Goal: Task Accomplishment & Management: Complete application form

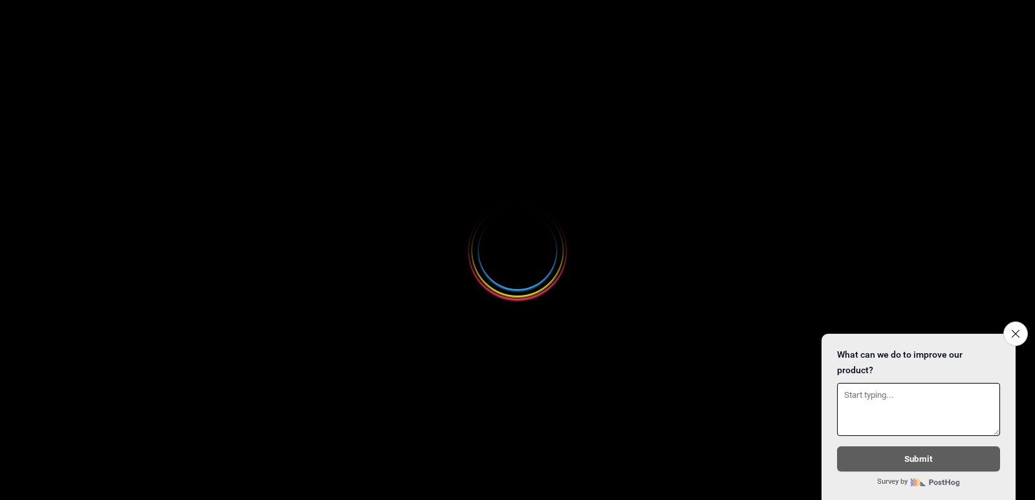
select select
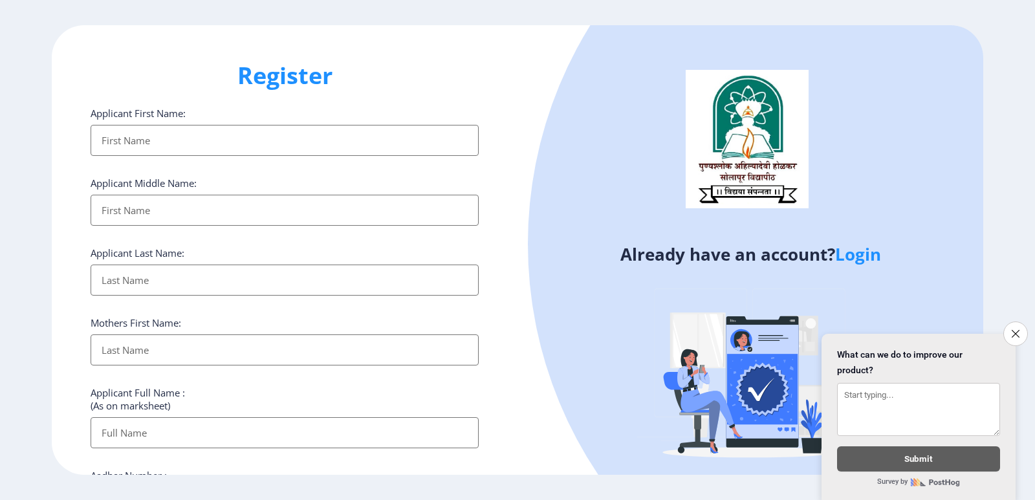
click at [237, 144] on input "Applicant First Name:" at bounding box center [285, 140] width 388 height 31
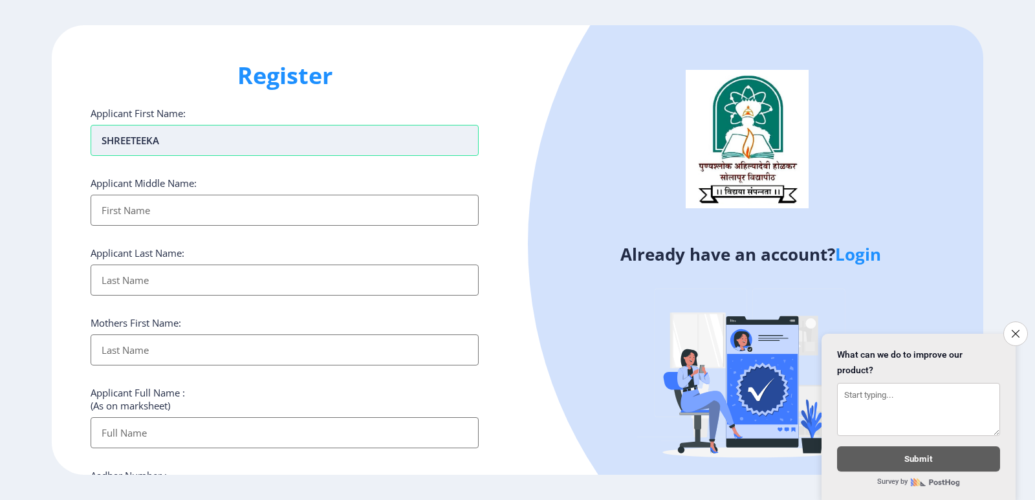
type input "SHREETEEKA"
type input "KISAN"
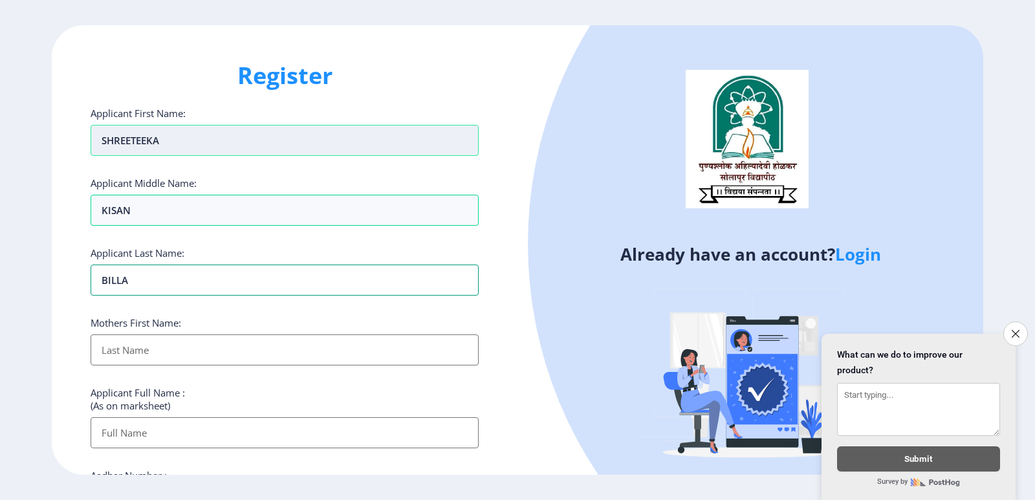
type input "BILLA"
type input "SAVITA"
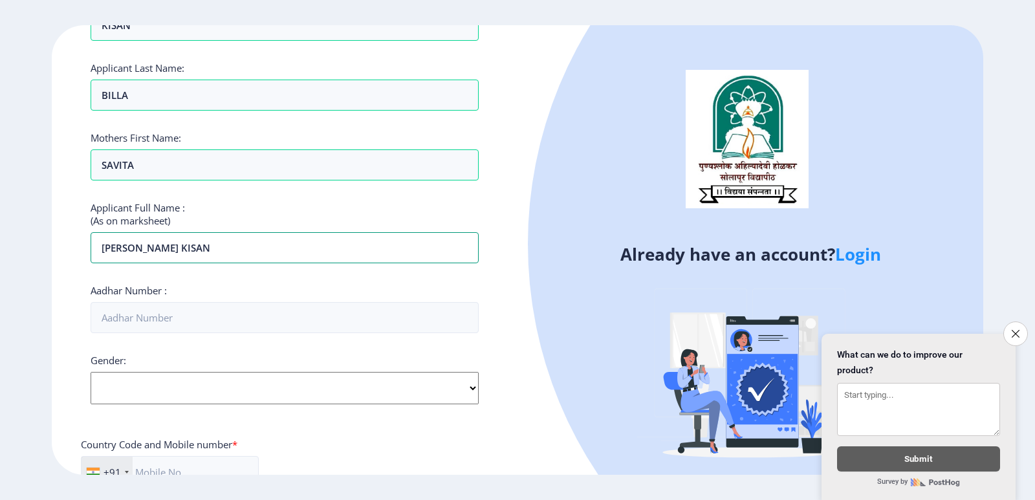
scroll to position [129, 0]
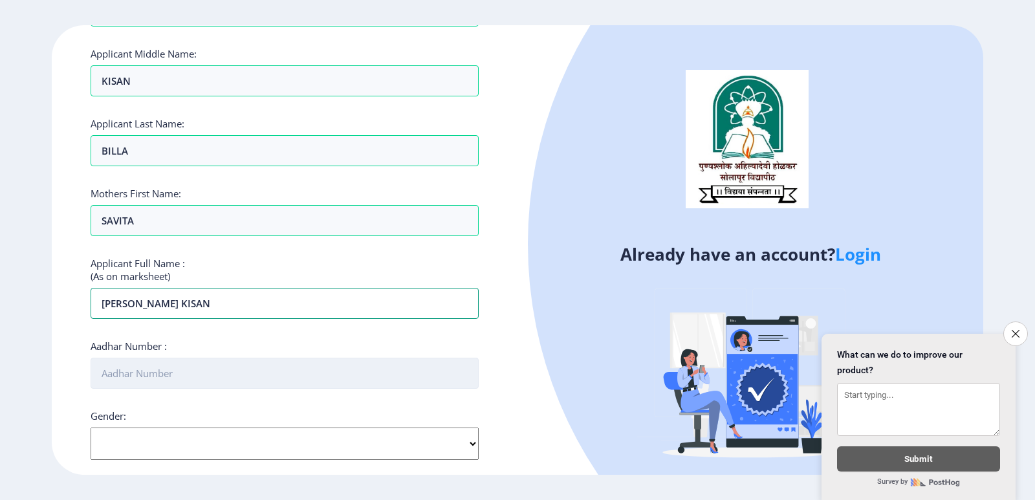
type input "[PERSON_NAME] KISAN"
click at [167, 371] on input "Aadhar Number :" at bounding box center [285, 373] width 388 height 31
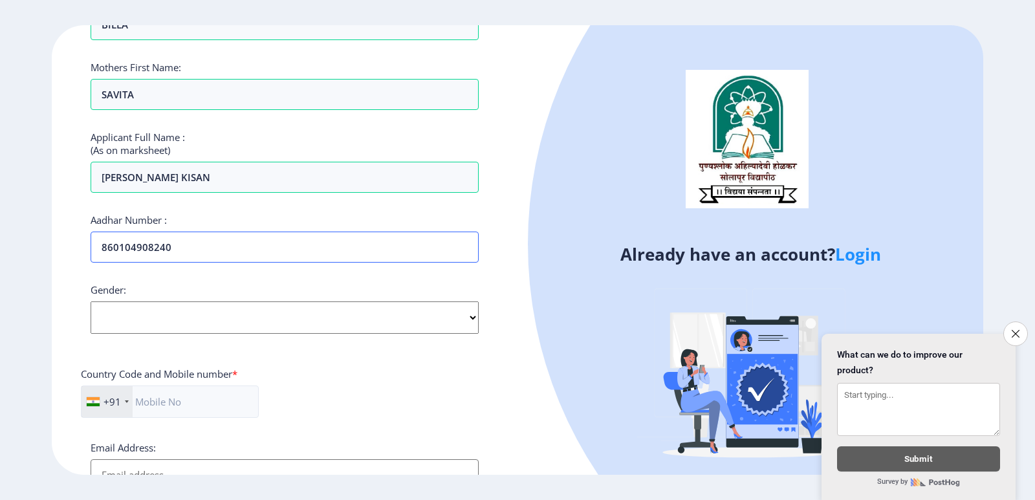
scroll to position [259, 0]
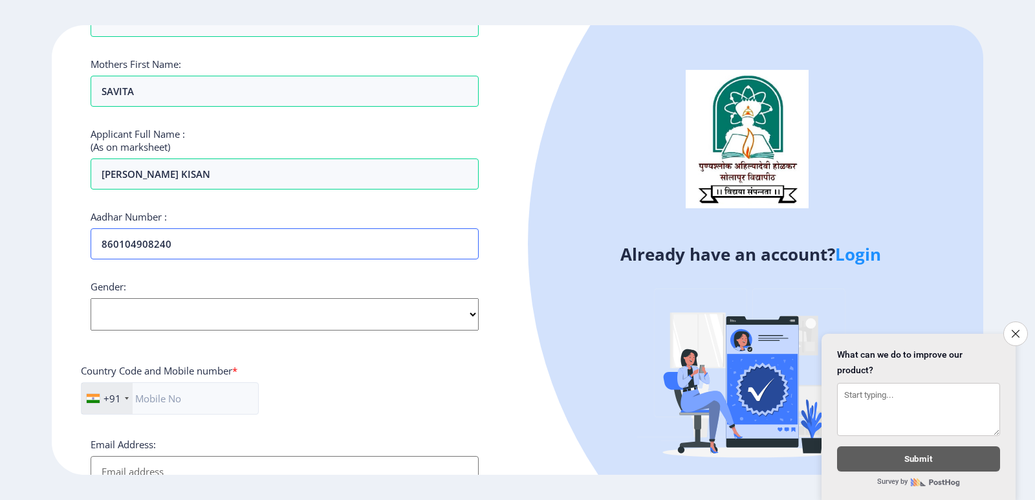
type input "860104908240"
click at [126, 303] on select "Select Gender [DEMOGRAPHIC_DATA] [DEMOGRAPHIC_DATA] Other" at bounding box center [285, 314] width 388 height 32
select select "[DEMOGRAPHIC_DATA]"
click at [91, 298] on select "Select Gender [DEMOGRAPHIC_DATA] [DEMOGRAPHIC_DATA] Other" at bounding box center [285, 314] width 388 height 32
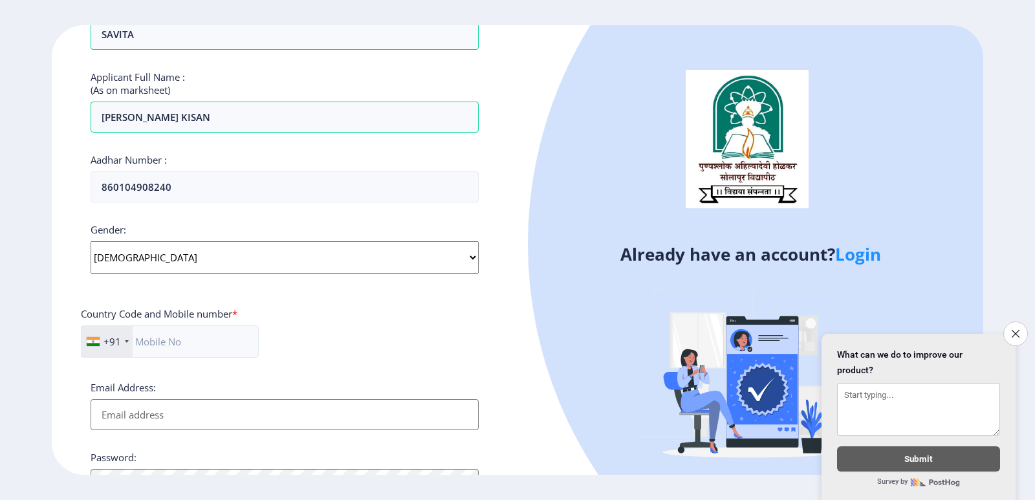
scroll to position [388, 0]
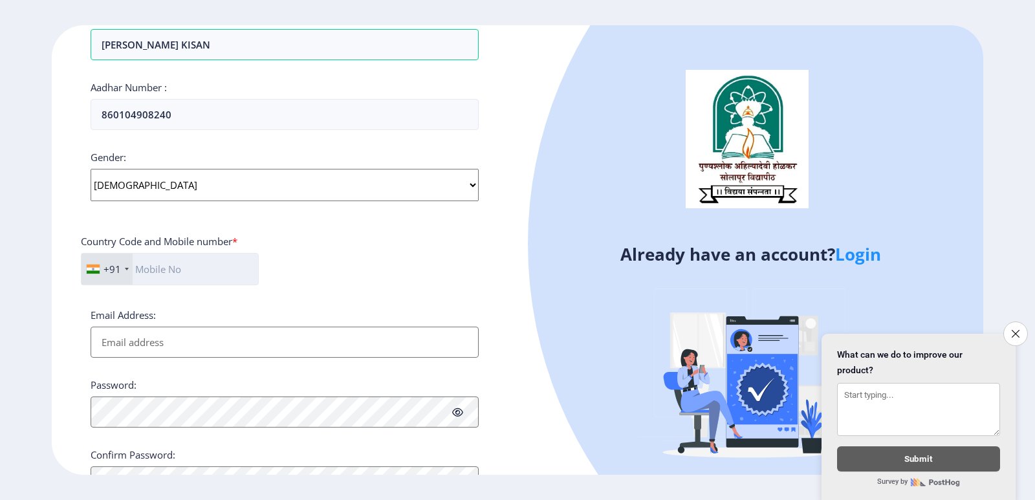
click at [192, 261] on input "text" at bounding box center [170, 269] width 178 height 32
type input "9822289676"
click at [226, 348] on input "Email Address:" at bounding box center [285, 342] width 388 height 31
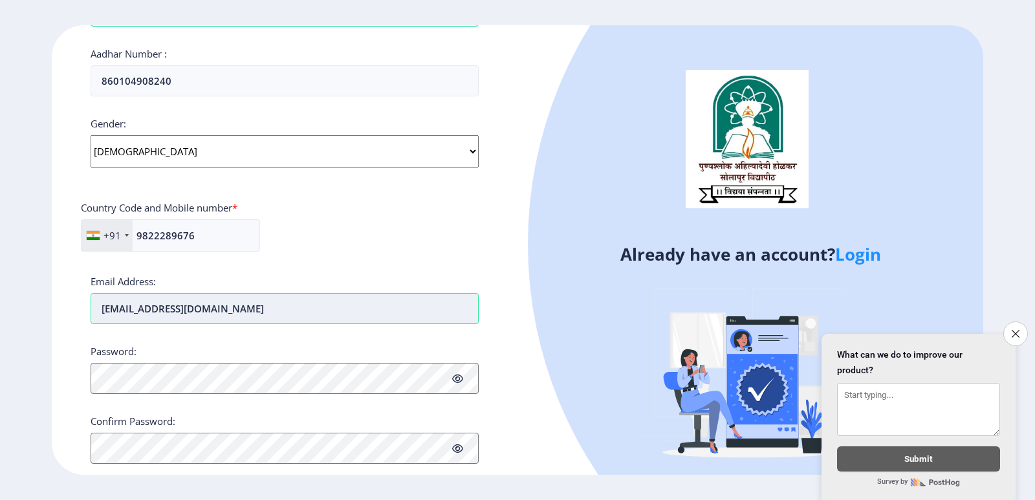
scroll to position [450, 0]
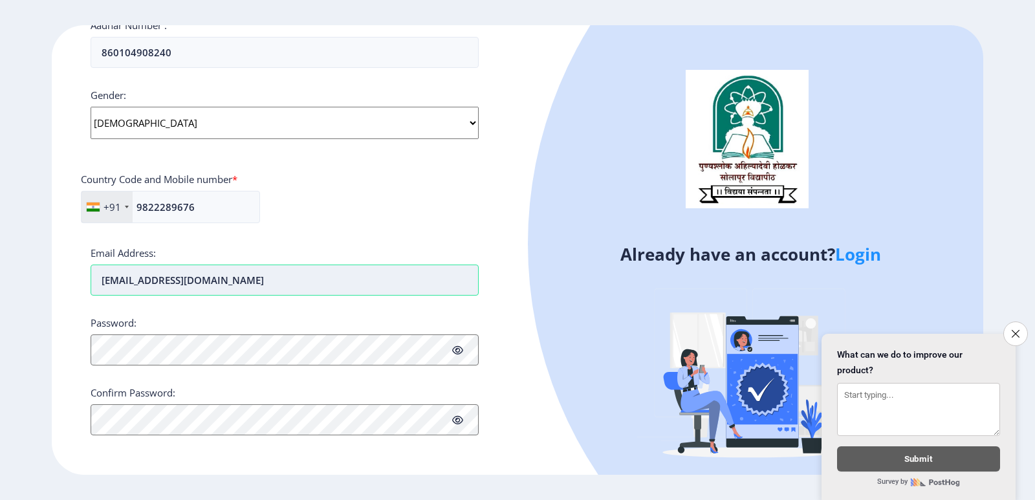
type input "[EMAIL_ADDRESS][DOMAIN_NAME]"
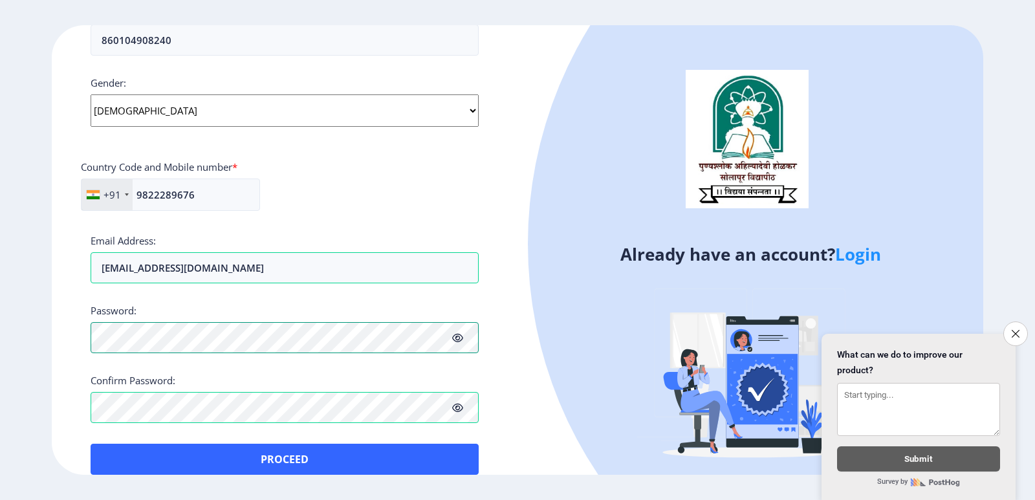
click at [0, 368] on ngx-register "Register Applicant First Name: SHREETEEKA Applicant Middle Name: [PERSON_NAME] …" at bounding box center [517, 250] width 1035 height 450
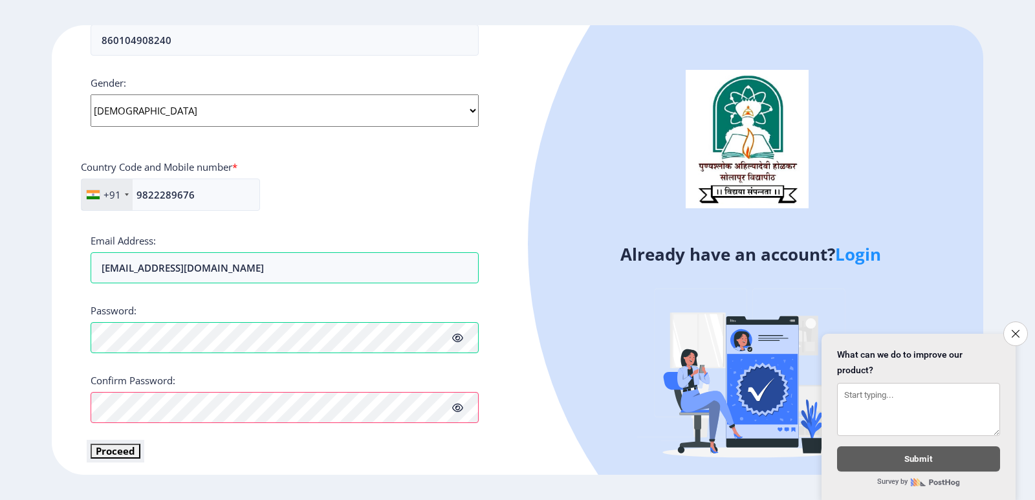
click at [98, 450] on button "Proceed" at bounding box center [116, 451] width 50 height 15
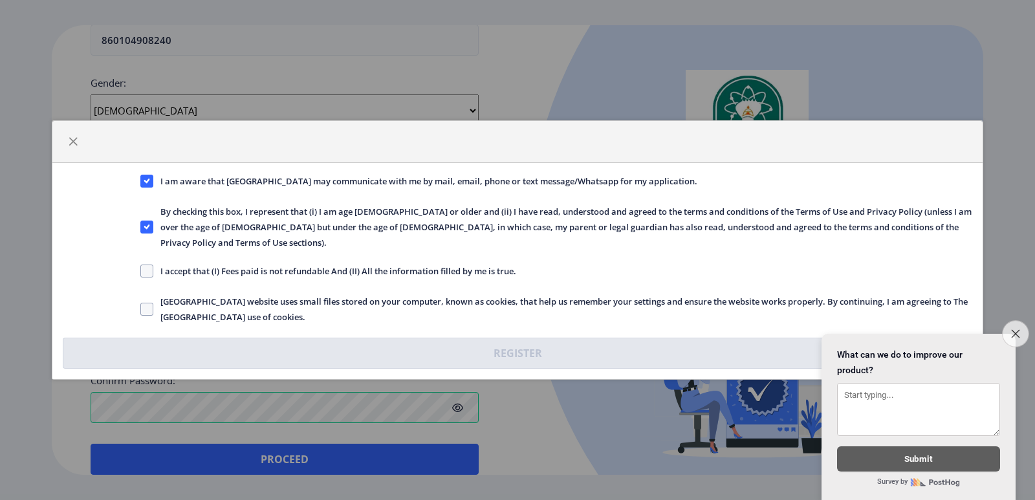
click at [1015, 329] on icon "Close survey" at bounding box center [1015, 333] width 8 height 8
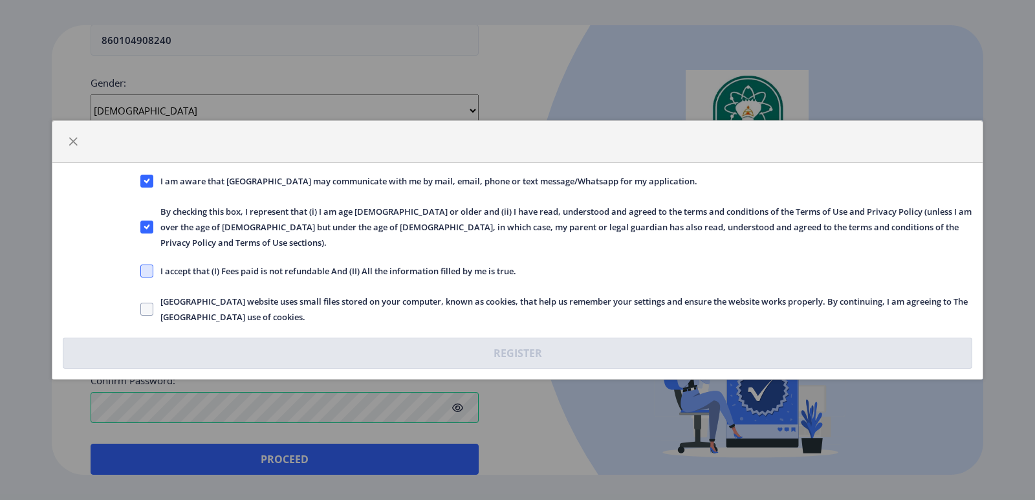
click at [143, 265] on span at bounding box center [146, 271] width 13 height 13
click at [141, 271] on input "I accept that (I) Fees paid is not refundable And (II) All the information fill…" at bounding box center [140, 271] width 1 height 1
checkbox input "true"
click at [143, 303] on span at bounding box center [146, 309] width 13 height 13
click at [141, 309] on input "[GEOGRAPHIC_DATA] website uses small files stored on your computer, known as co…" at bounding box center [140, 309] width 1 height 1
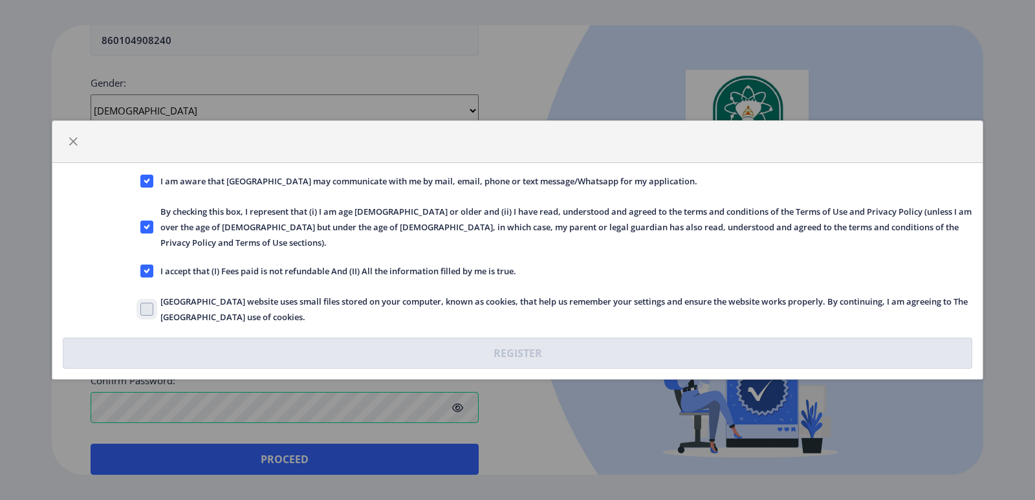
checkbox input "true"
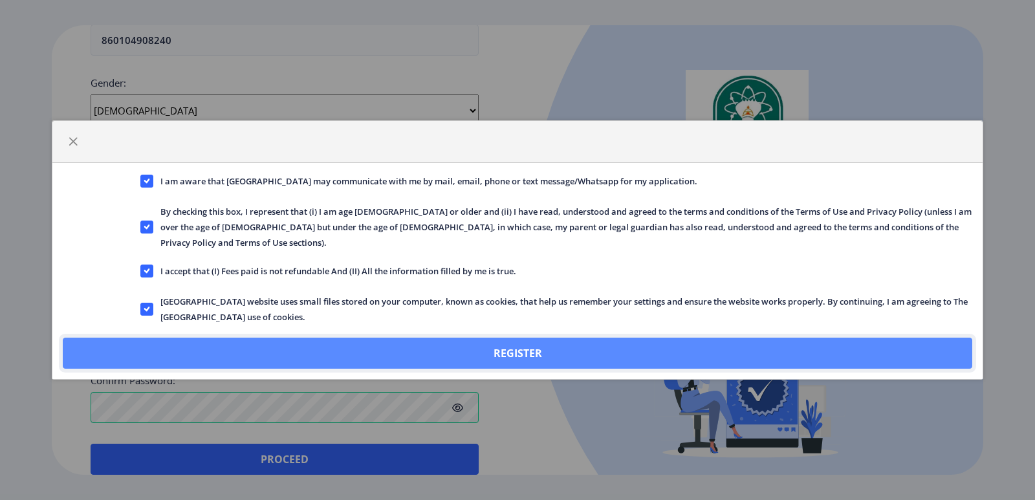
click at [524, 346] on button "Register" at bounding box center [518, 353] width 910 height 31
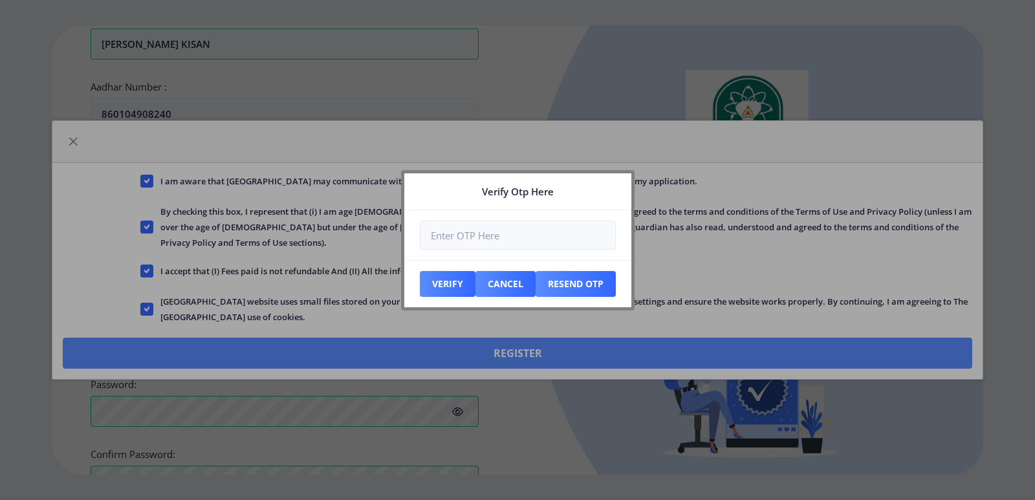
scroll to position [536, 0]
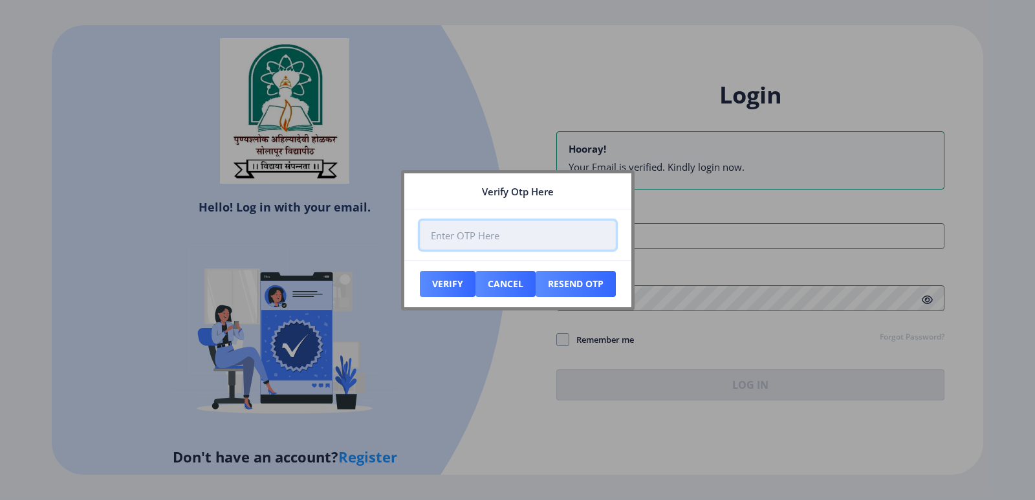
click at [535, 236] on input "number" at bounding box center [518, 235] width 196 height 29
type input "403437"
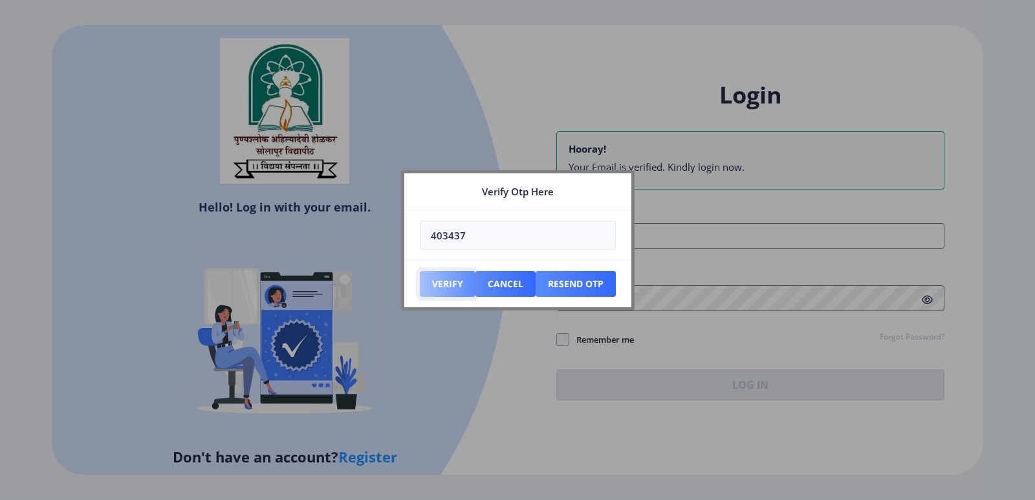
click at [448, 283] on button "Verify" at bounding box center [448, 284] width 56 height 26
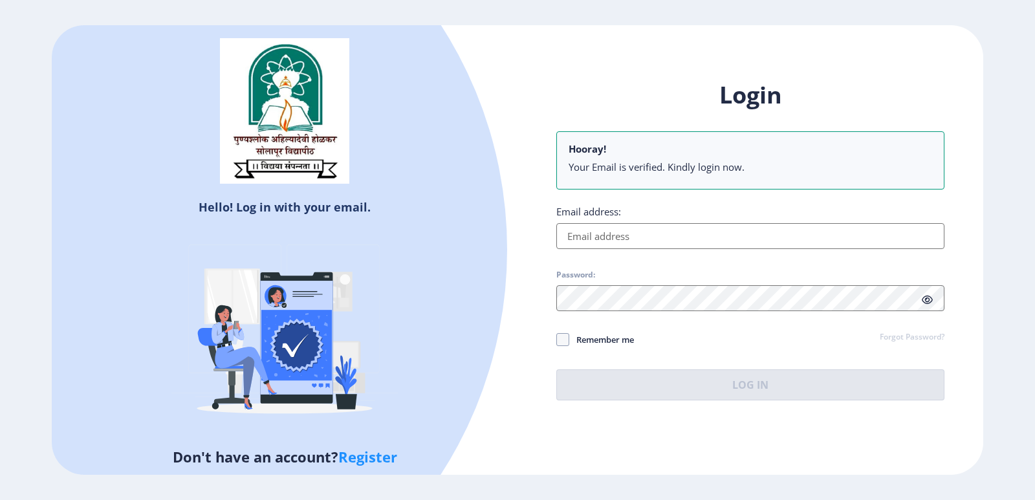
click at [635, 237] on input "Email address:" at bounding box center [751, 236] width 388 height 26
type input "[EMAIL_ADDRESS][DOMAIN_NAME]"
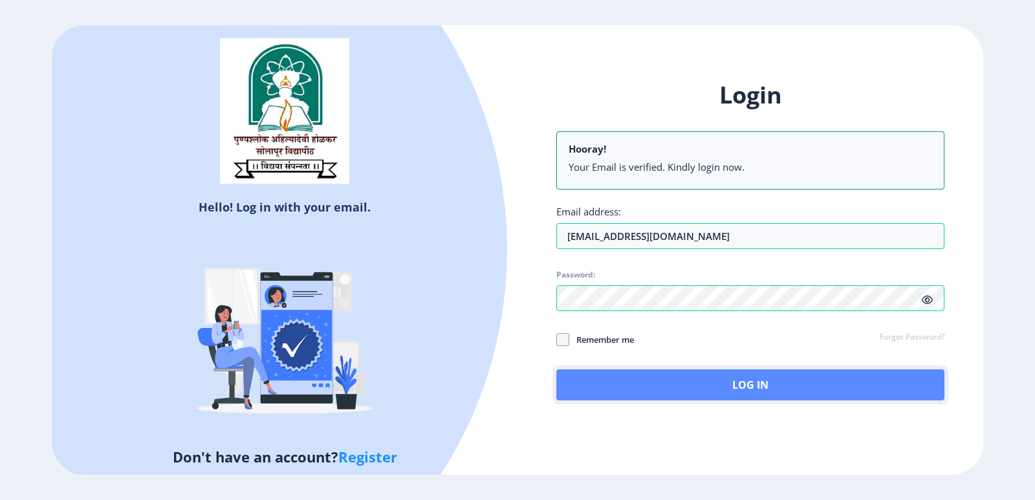
click at [766, 390] on button "Log In" at bounding box center [751, 384] width 388 height 31
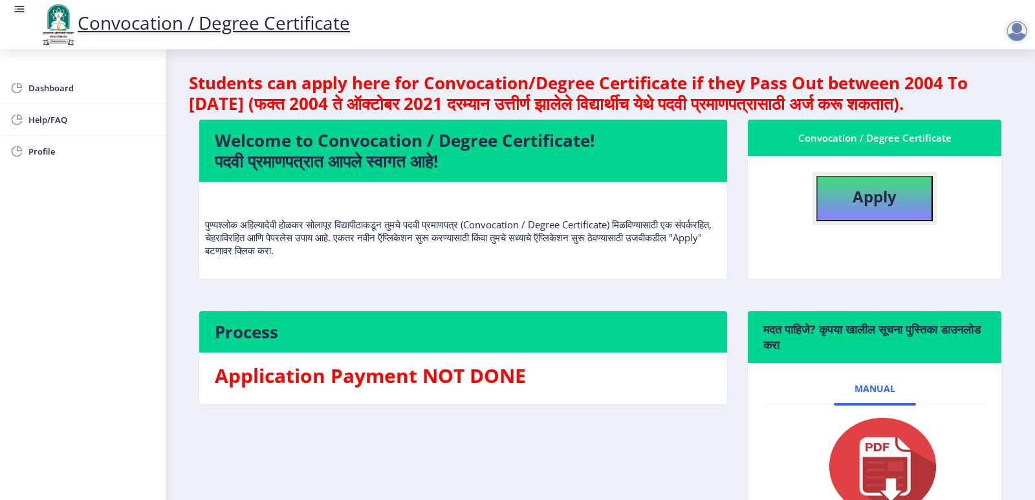
click at [866, 207] on b "Apply" at bounding box center [875, 196] width 44 height 21
select select
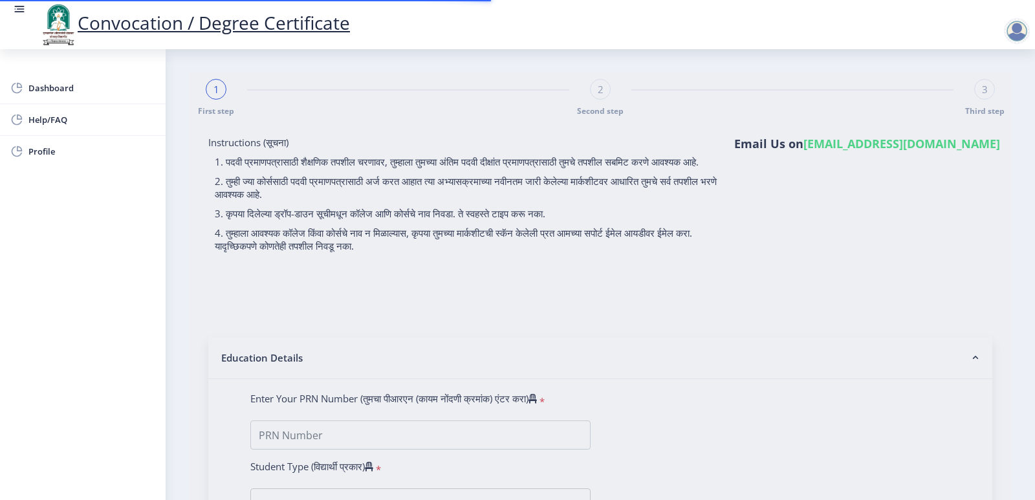
type input "[PERSON_NAME] KISAN"
type input "SAVITA"
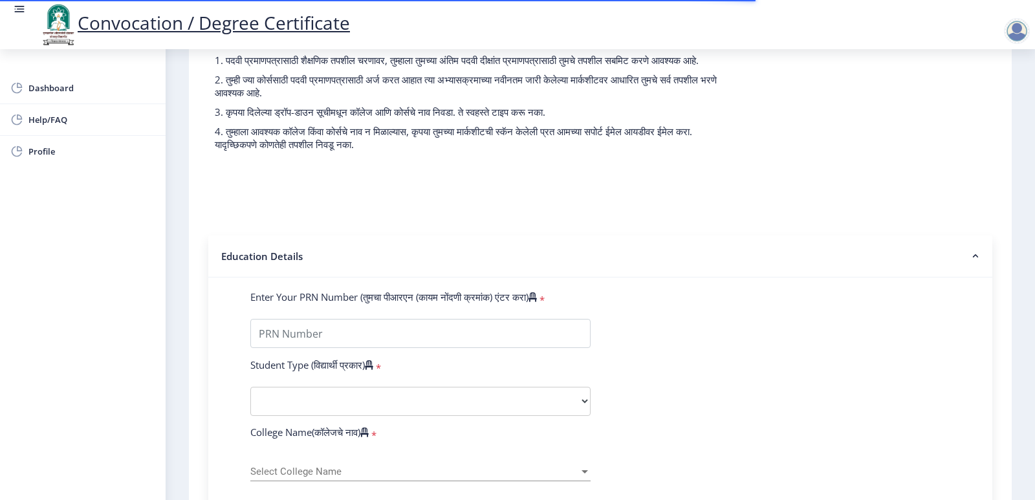
scroll to position [129, 0]
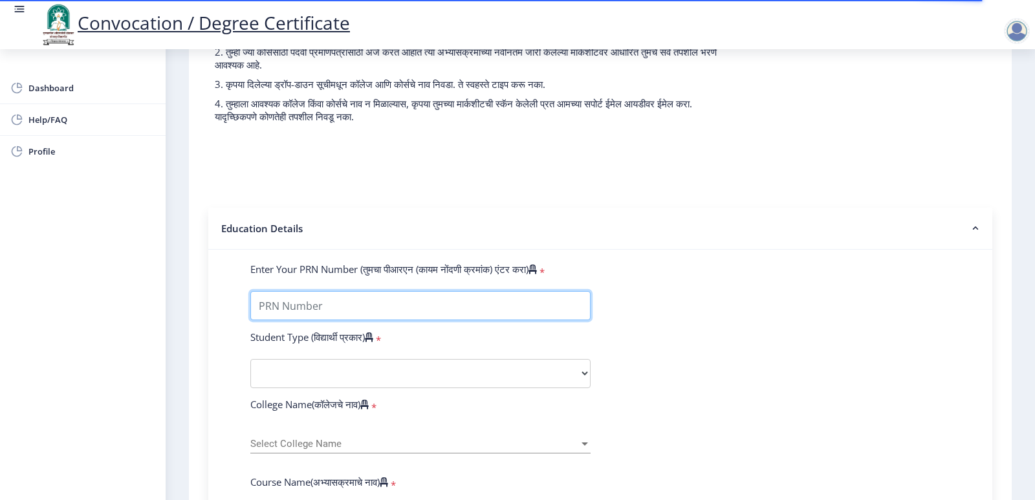
click at [426, 319] on input "Enter Your PRN Number (तुमचा पीआरएन (कायम नोंदणी क्रमांक) एंटर करा)" at bounding box center [420, 305] width 340 height 29
type input "202201020028009"
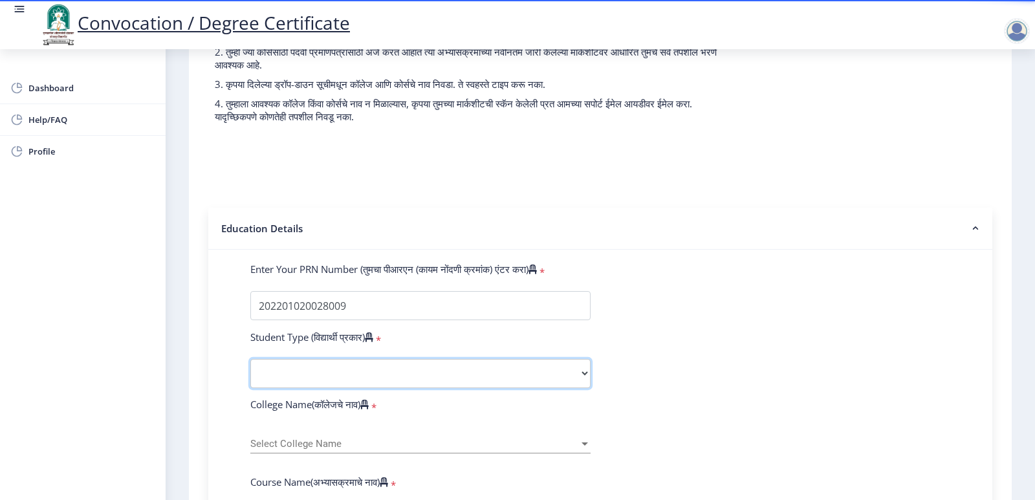
click at [343, 388] on select "Select Student Type Regular External" at bounding box center [420, 373] width 340 height 29
select select "Regular"
click at [250, 371] on select "Select Student Type Regular External" at bounding box center [420, 373] width 340 height 29
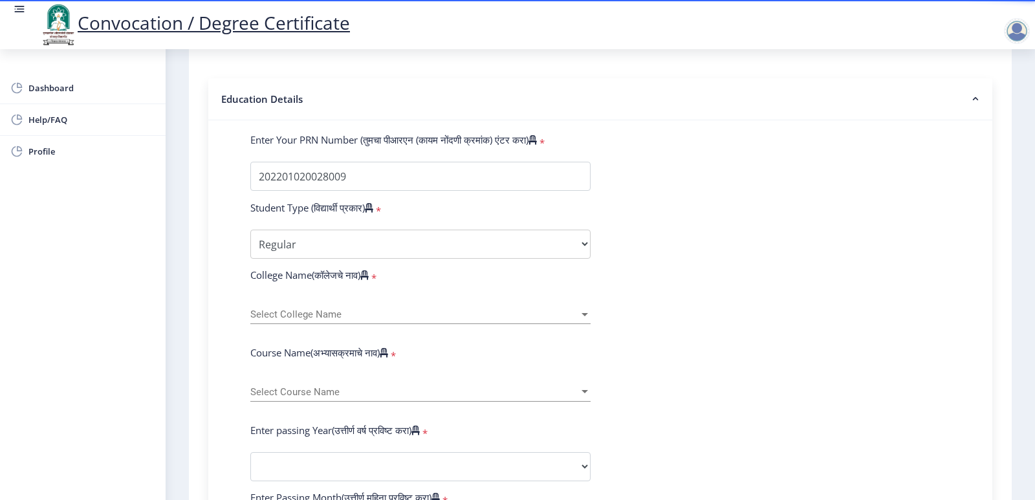
click at [350, 320] on div "Select College Name Select College Name" at bounding box center [420, 310] width 340 height 27
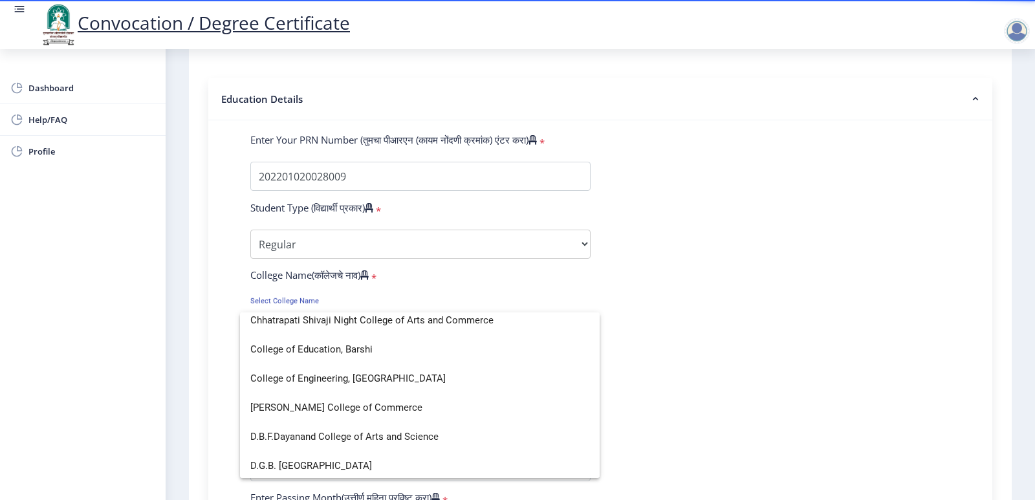
scroll to position [582, 0]
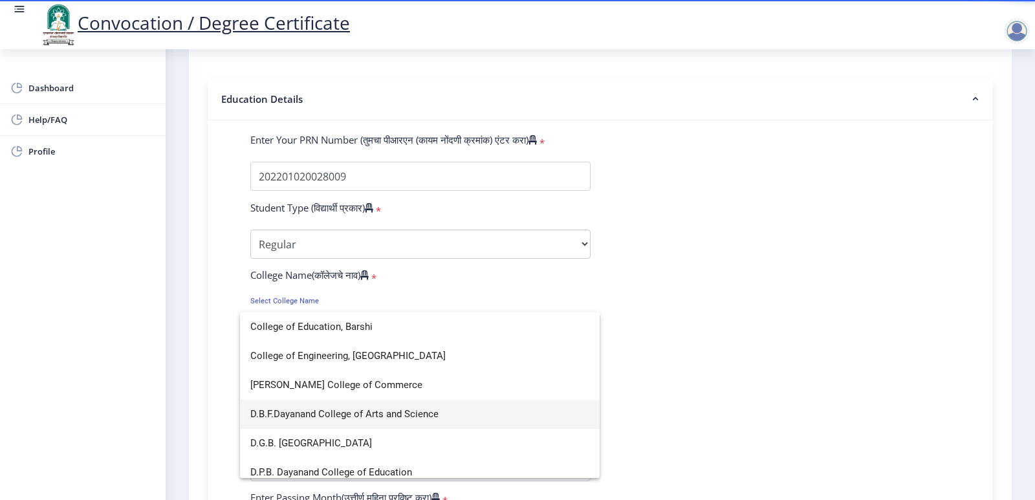
click at [340, 411] on span "D.B.F.Dayanand College of Arts and Science" at bounding box center [419, 414] width 339 height 29
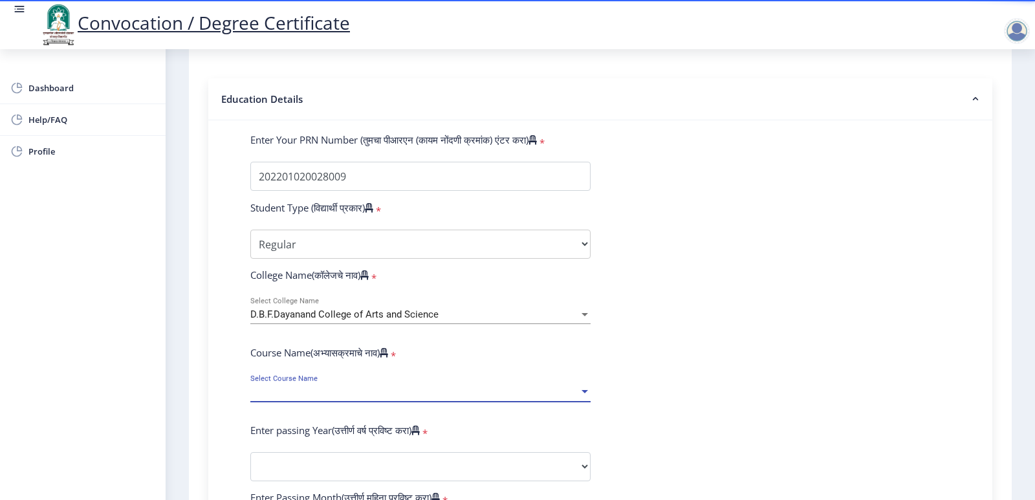
click at [360, 398] on span "Select Course Name" at bounding box center [414, 392] width 329 height 11
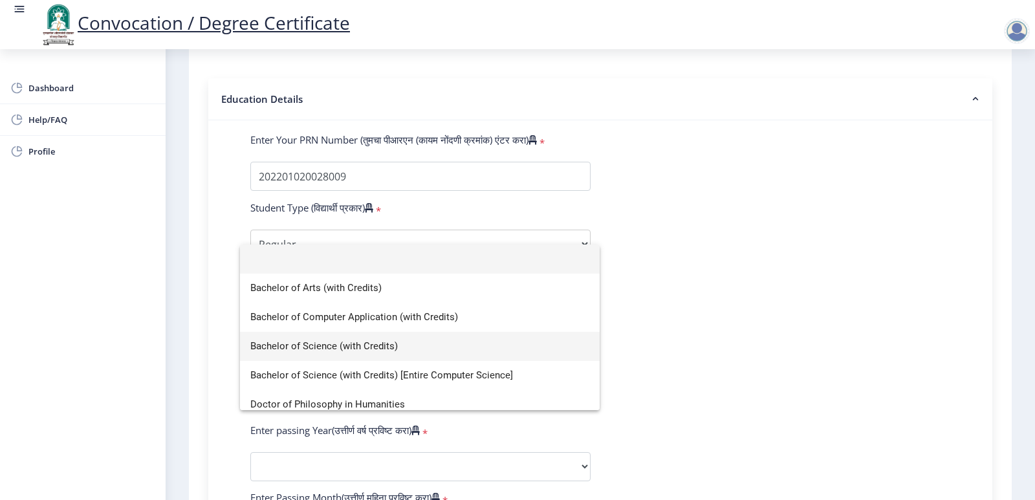
scroll to position [65, 0]
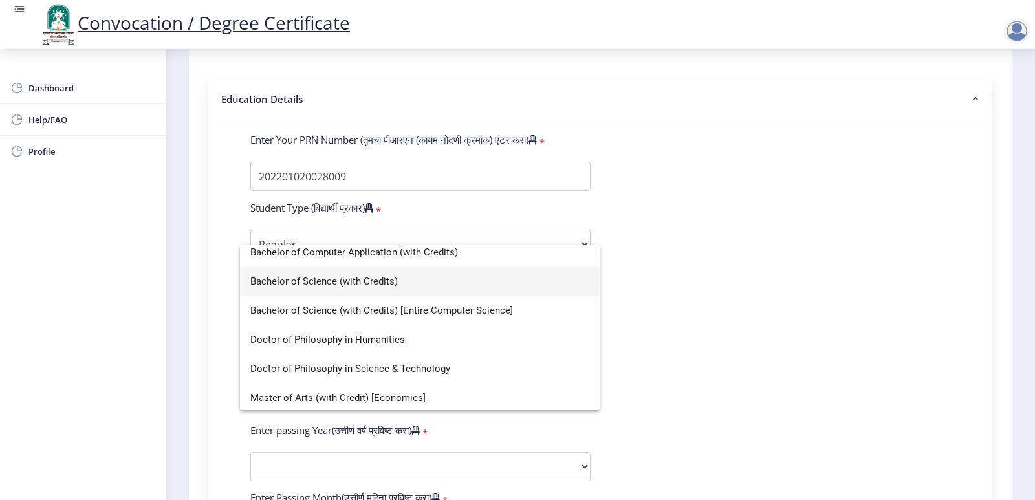
click at [300, 281] on span "Bachelor of Science (with Credits)" at bounding box center [419, 281] width 339 height 29
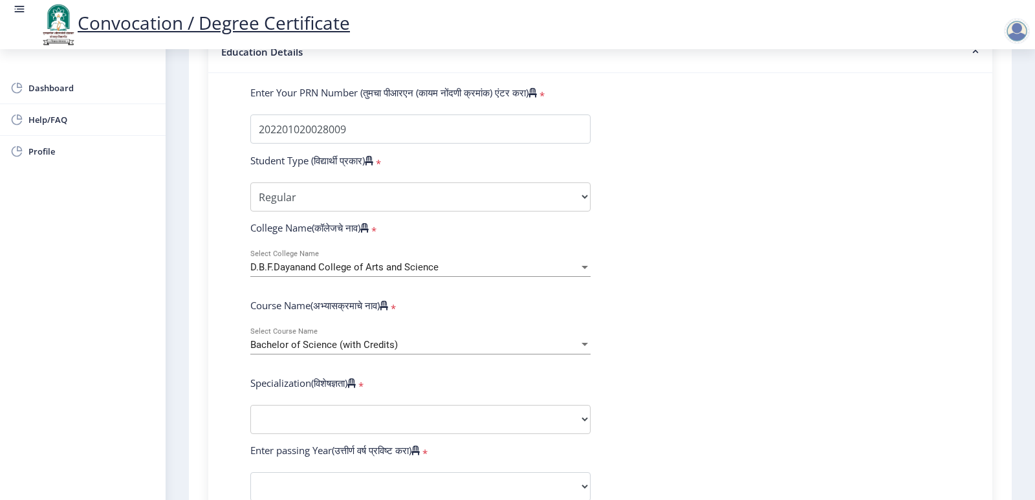
scroll to position [388, 0]
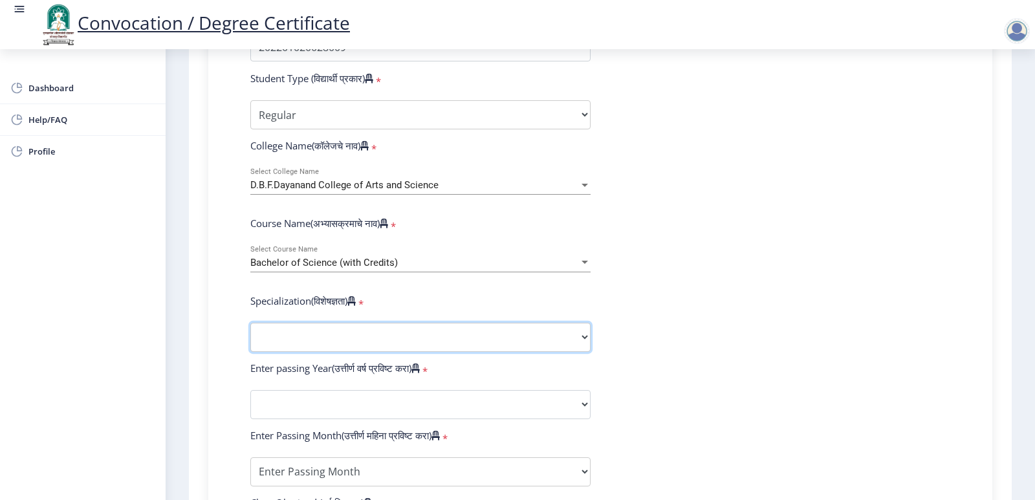
click at [329, 349] on select "Specialization Botany Chemistry Computer Science Electronics Geology Mathematic…" at bounding box center [420, 337] width 340 height 29
select select "Microbiology"
click at [250, 335] on select "Specialization Botany Chemistry Computer Science Electronics Geology Mathematic…" at bounding box center [420, 337] width 340 height 29
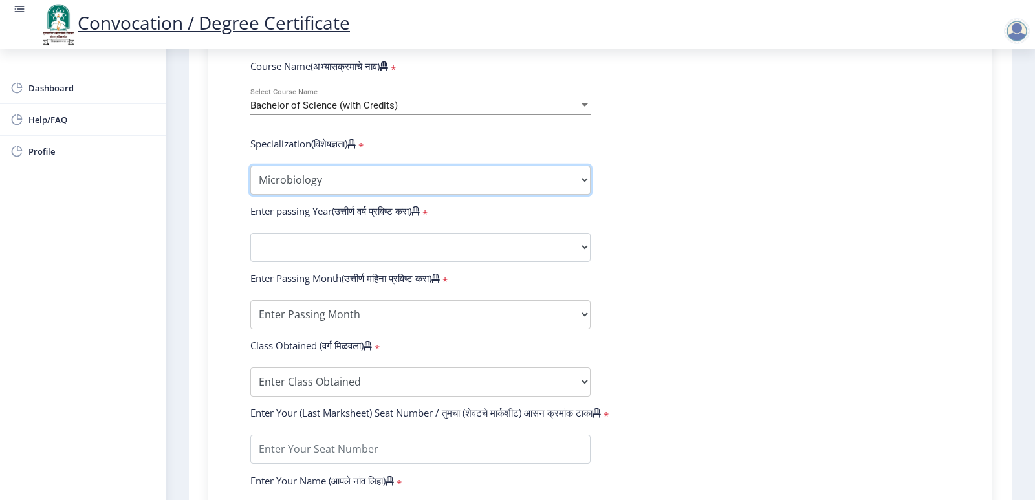
scroll to position [582, 0]
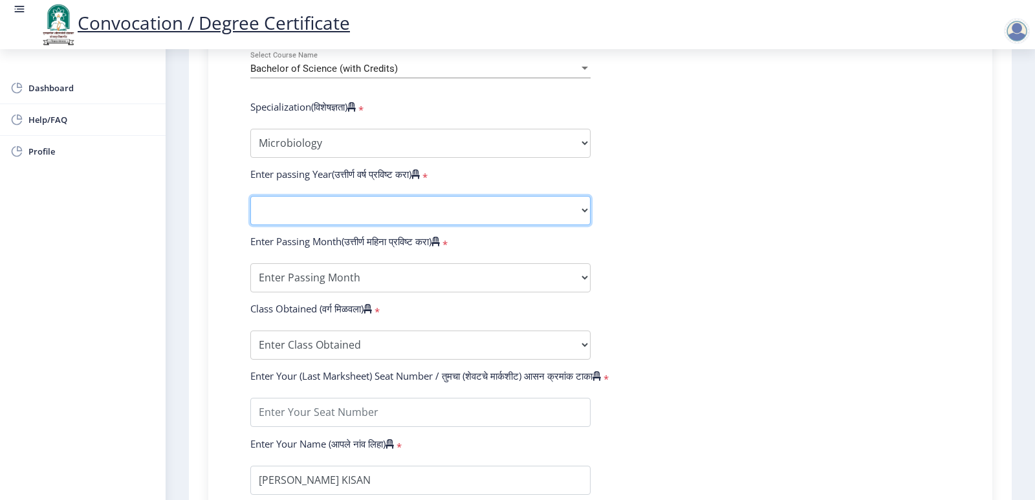
click at [276, 223] on select "2025 2024 2023 2022 2021 2020 2019 2018 2017 2016 2015 2014 2013 2012 2011 2010…" at bounding box center [420, 210] width 340 height 29
click at [385, 225] on select "2025 2024 2023 2022 2021 2020 2019 2018 2017 2016 2015 2014 2013 2012 2011 2010…" at bounding box center [420, 210] width 340 height 29
select select "2025"
click at [250, 208] on select "2025 2024 2023 2022 2021 2020 2019 2018 2017 2016 2015 2014 2013 2012 2011 2010…" at bounding box center [420, 210] width 340 height 29
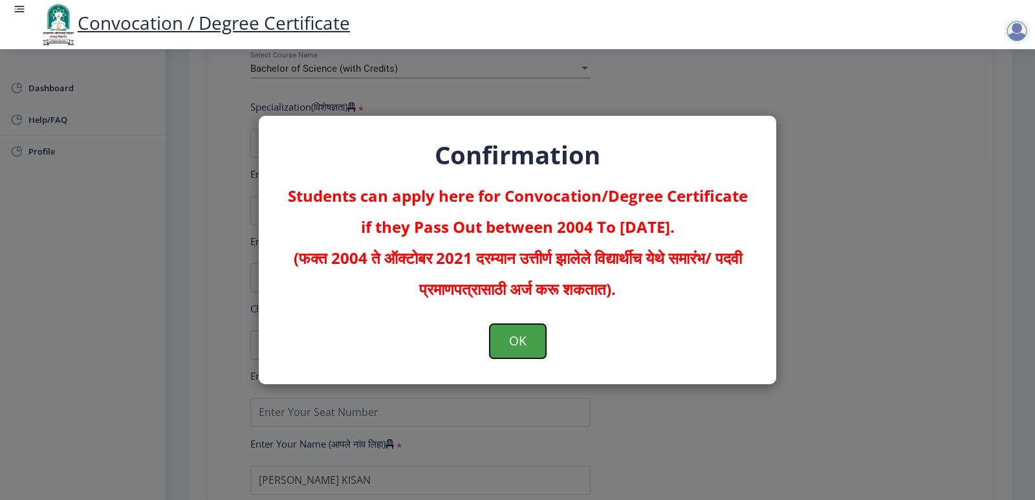
click at [533, 342] on button "OK" at bounding box center [518, 341] width 56 height 34
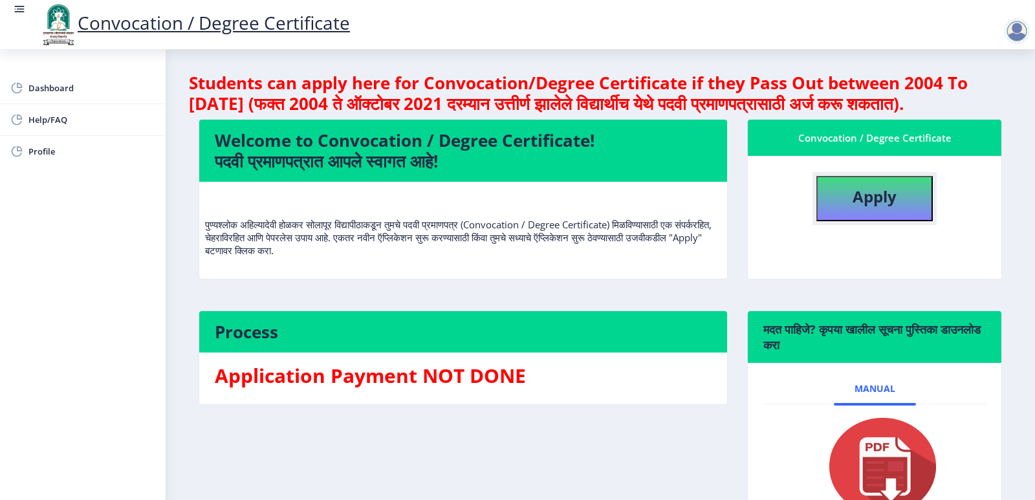
click at [870, 207] on b "Apply" at bounding box center [875, 196] width 44 height 21
select select
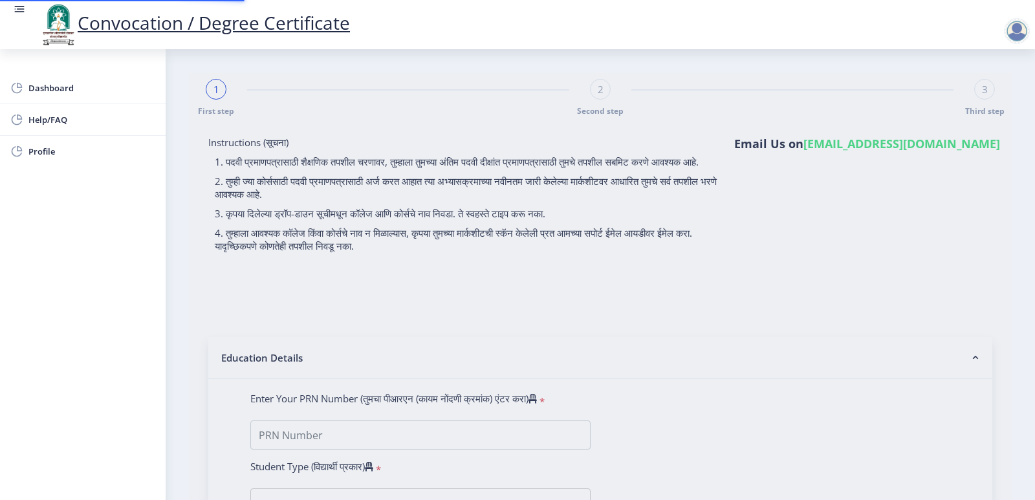
type input "[PERSON_NAME] KISAN"
type input "SAVITA"
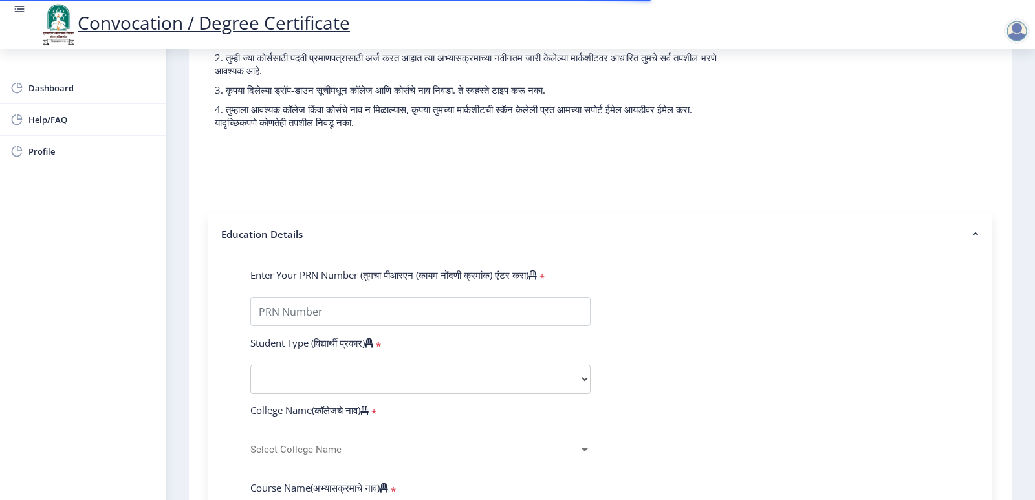
scroll to position [129, 0]
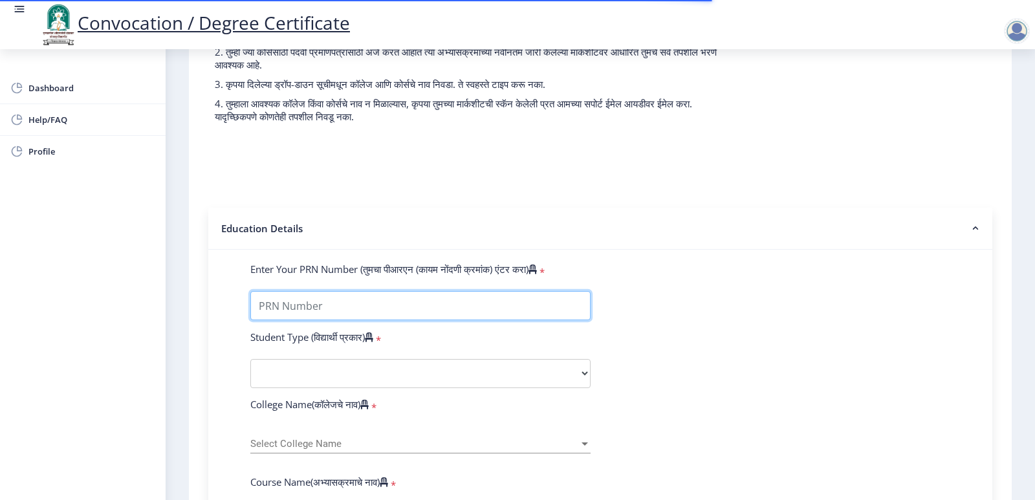
click at [320, 317] on input "Enter Your PRN Number (तुमचा पीआरएन (कायम नोंदणी क्रमांक) एंटर करा)" at bounding box center [420, 305] width 340 height 29
click at [483, 320] on input "Enter Your PRN Number (तुमचा पीआरएन (कायम नोंदणी क्रमांक) एंटर करा)" at bounding box center [420, 305] width 340 height 29
type input "0600019939"
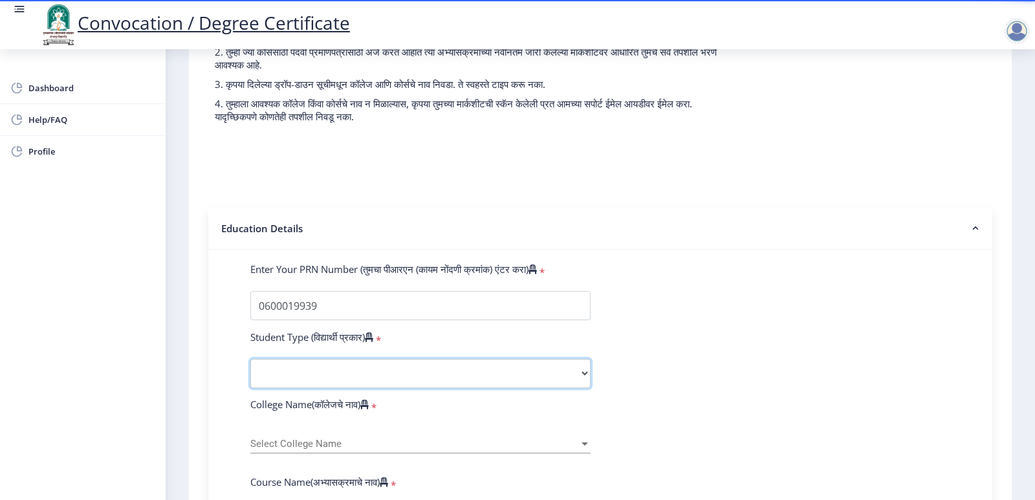
click at [343, 386] on select "Select Student Type Regular External" at bounding box center [420, 373] width 340 height 29
select select "Regular"
click at [250, 371] on select "Select Student Type Regular External" at bounding box center [420, 373] width 340 height 29
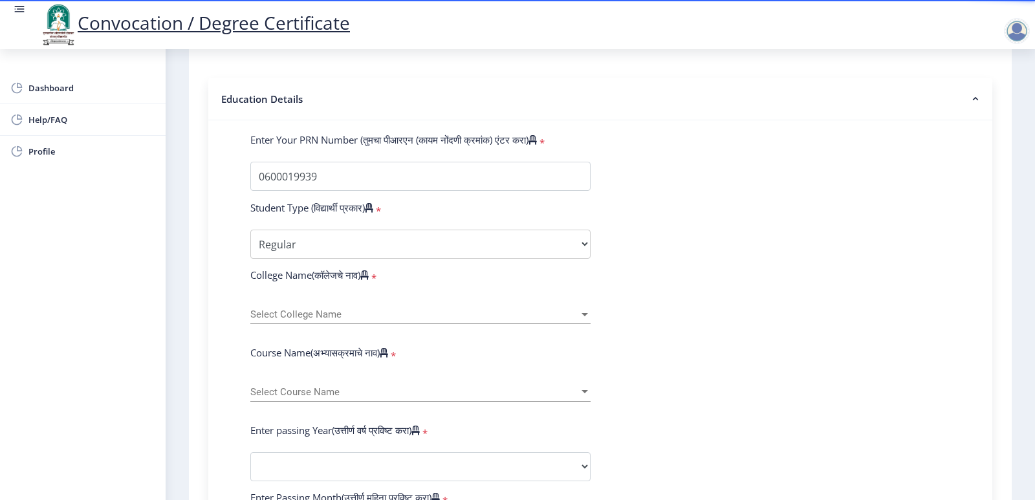
click at [420, 320] on span "Select College Name" at bounding box center [414, 314] width 329 height 11
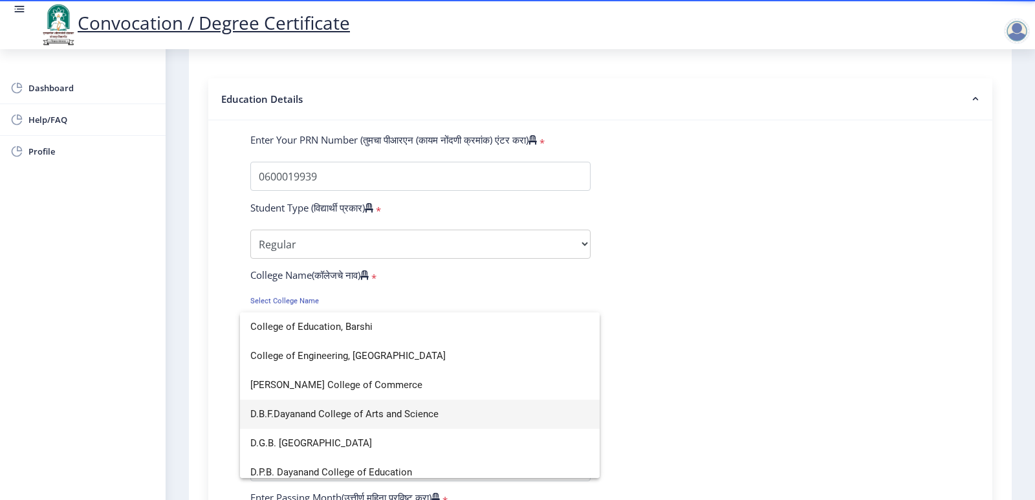
scroll to position [647, 0]
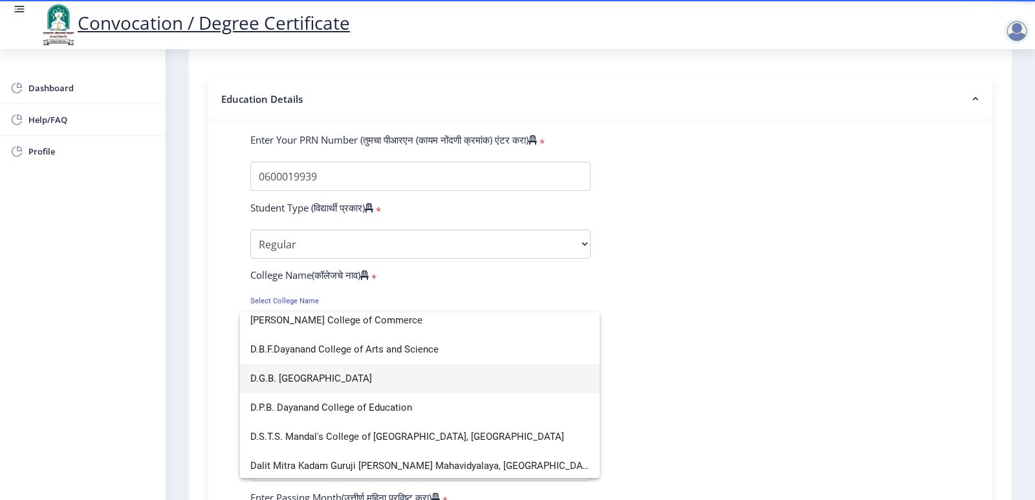
click at [368, 377] on span "D.G.B. [GEOGRAPHIC_DATA]" at bounding box center [419, 378] width 339 height 29
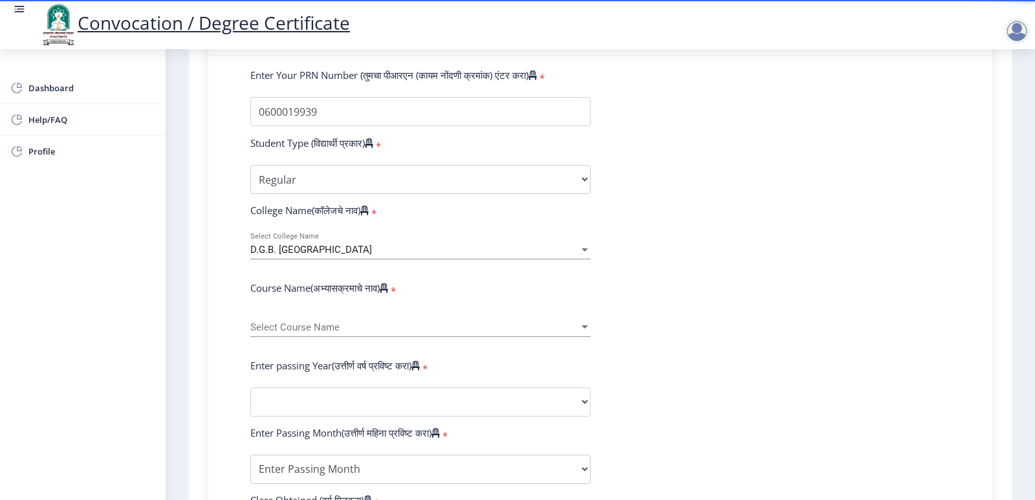
scroll to position [388, 0]
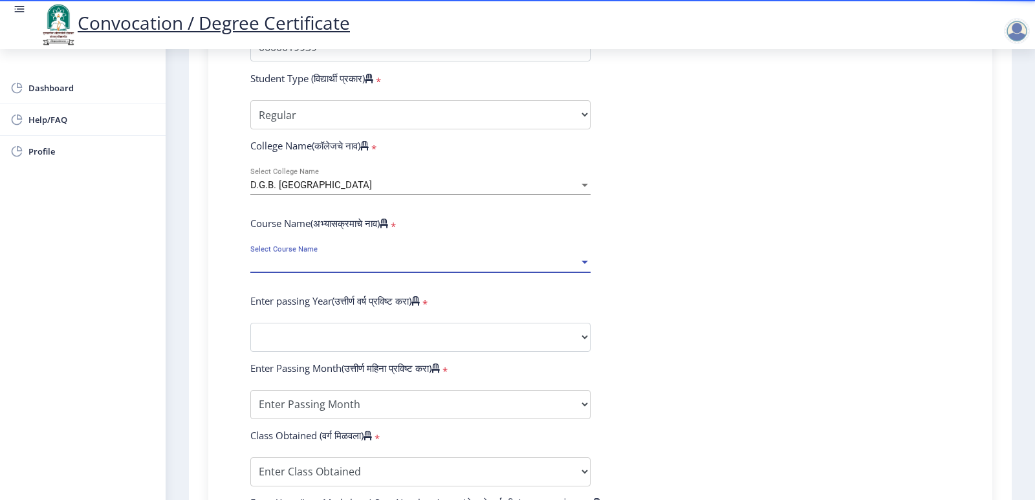
click at [357, 269] on span "Select Course Name" at bounding box center [414, 263] width 329 height 11
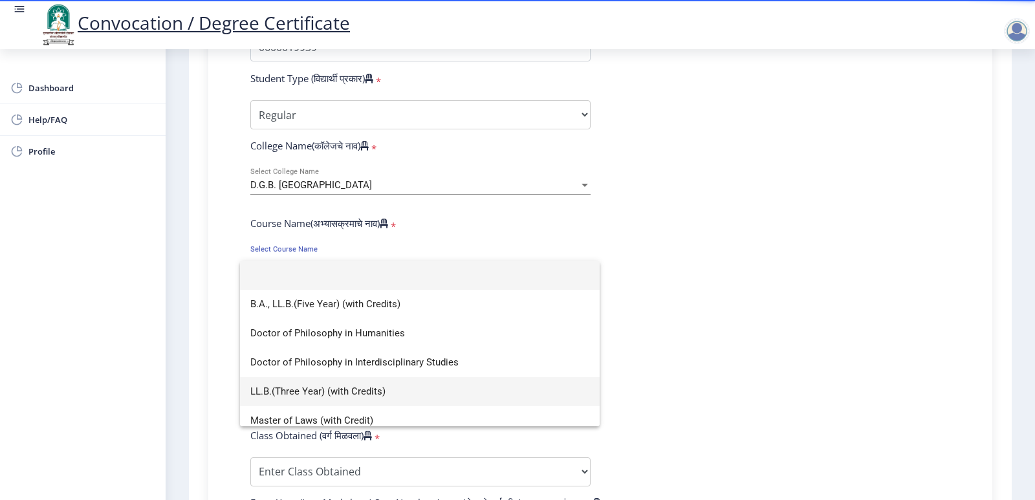
scroll to position [38, 0]
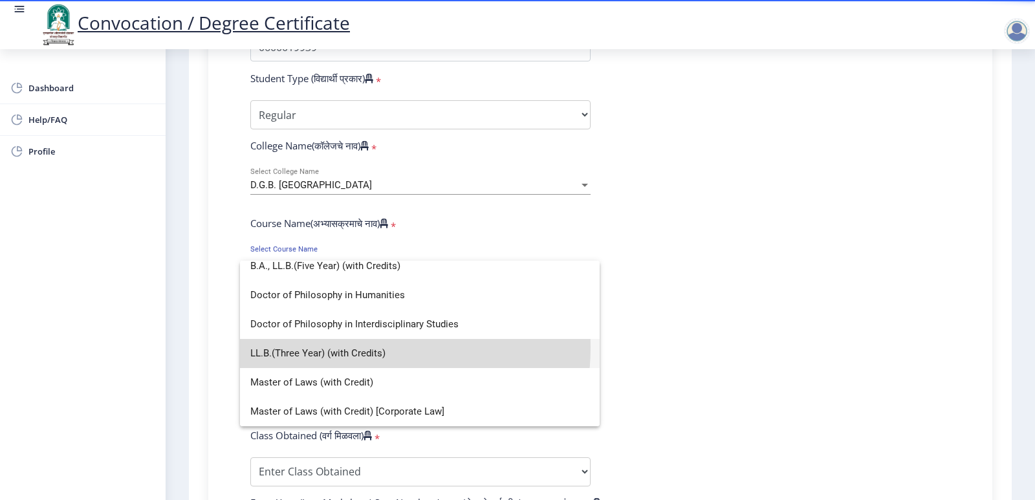
click at [355, 347] on span "LL.B.(Three Year) (with Credits)" at bounding box center [419, 353] width 339 height 29
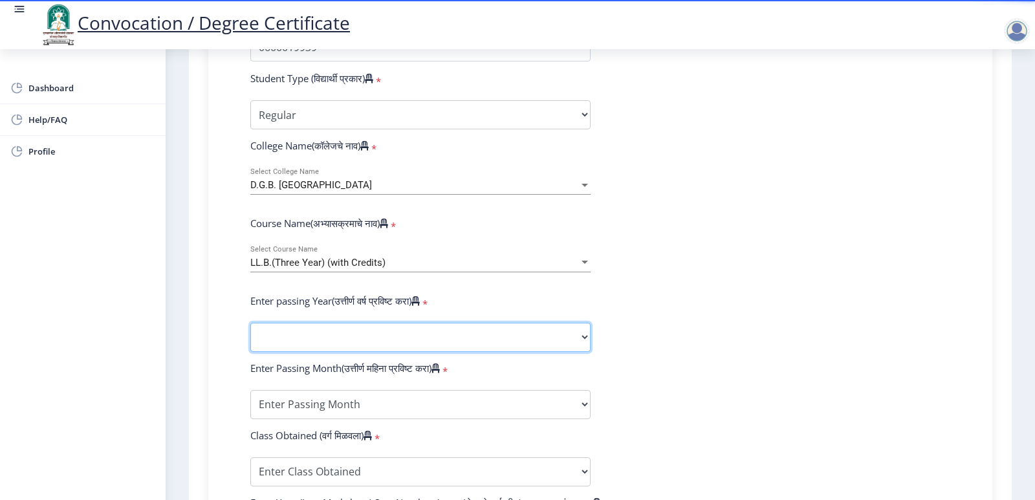
click at [296, 351] on select "2025 2024 2023 2022 2021 2020 2019 2018 2017 2016 2015 2014 2013 2012 2011 2010…" at bounding box center [420, 337] width 340 height 29
click at [294, 347] on select "2025 2024 2023 2022 2021 2020 2019 2018 2017 2016 2015 2014 2013 2012 2011 2010…" at bounding box center [420, 337] width 340 height 29
select select "2007"
click at [250, 335] on select "2025 2024 2023 2022 2021 2020 2019 2018 2017 2016 2015 2014 2013 2012 2011 2010…" at bounding box center [420, 337] width 340 height 29
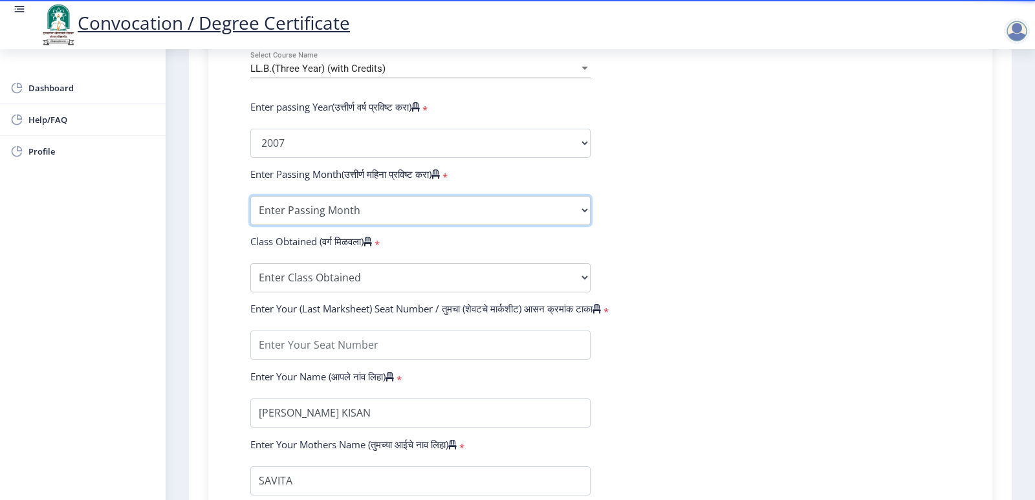
click at [349, 225] on select "Enter Passing Month March April May October November December" at bounding box center [420, 210] width 340 height 29
click at [321, 217] on select "Enter Passing Month March April May October November December" at bounding box center [420, 210] width 340 height 29
select select "April"
click at [250, 208] on select "Enter Passing Month March April May October November December" at bounding box center [420, 210] width 340 height 29
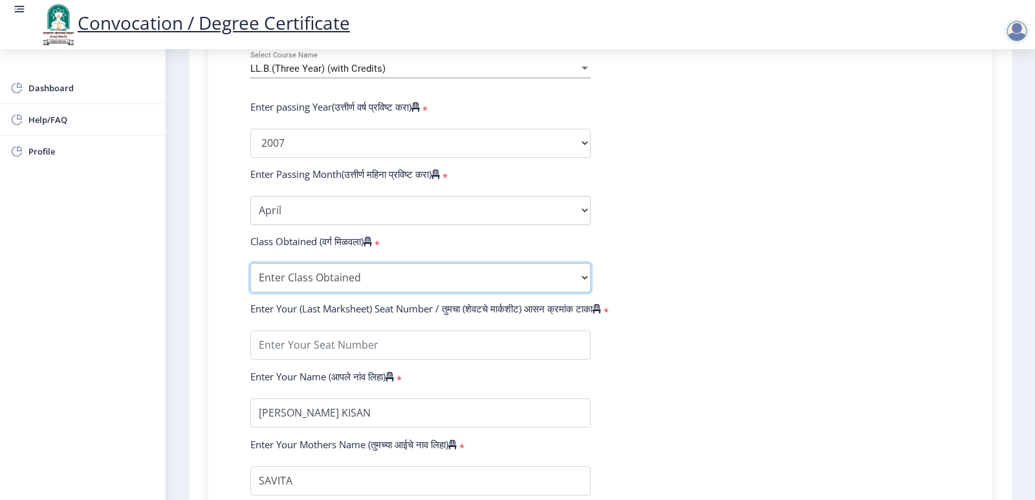
click at [316, 289] on select "Enter Class Obtained FIRST CLASS WITH DISTINCTION FIRST CLASS HIGHER SECOND CLA…" at bounding box center [420, 277] width 340 height 29
click at [314, 292] on select "Enter Class Obtained FIRST CLASS WITH DISTINCTION FIRST CLASS HIGHER SECOND CLA…" at bounding box center [420, 277] width 340 height 29
select select "SECOND CLASS"
click at [250, 276] on select "Enter Class Obtained FIRST CLASS WITH DISTINCTION FIRST CLASS HIGHER SECOND CLA…" at bounding box center [420, 277] width 340 height 29
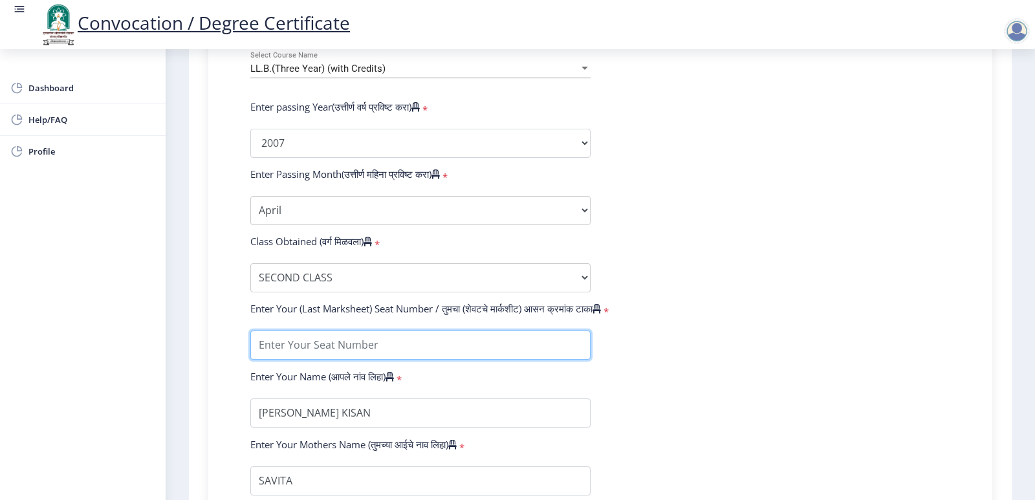
click at [443, 357] on input "textarea" at bounding box center [420, 345] width 340 height 29
type input "541"
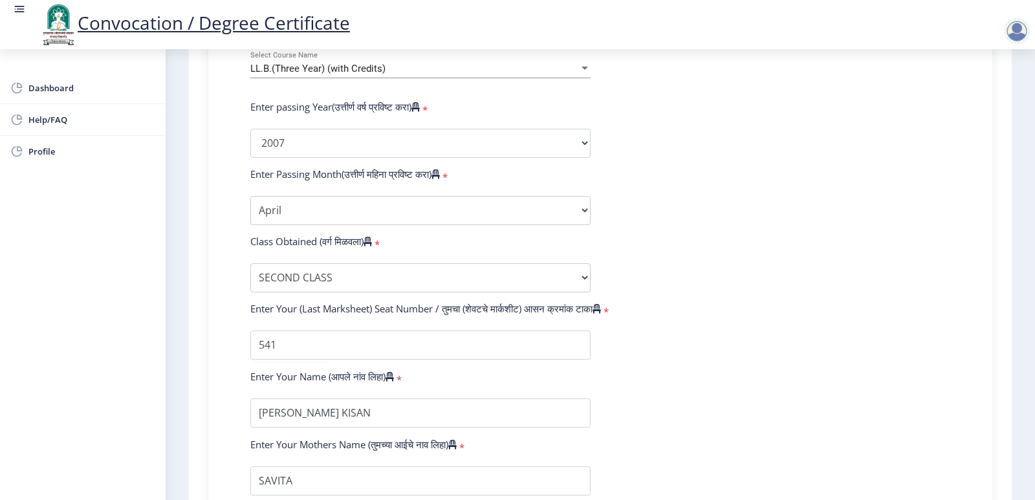
click at [814, 303] on form "Enter Your PRN Number (तुमचा पीआरएन (कायम नोंदणी क्रमांक) एंटर करा) * Student T…" at bounding box center [601, 153] width 720 height 686
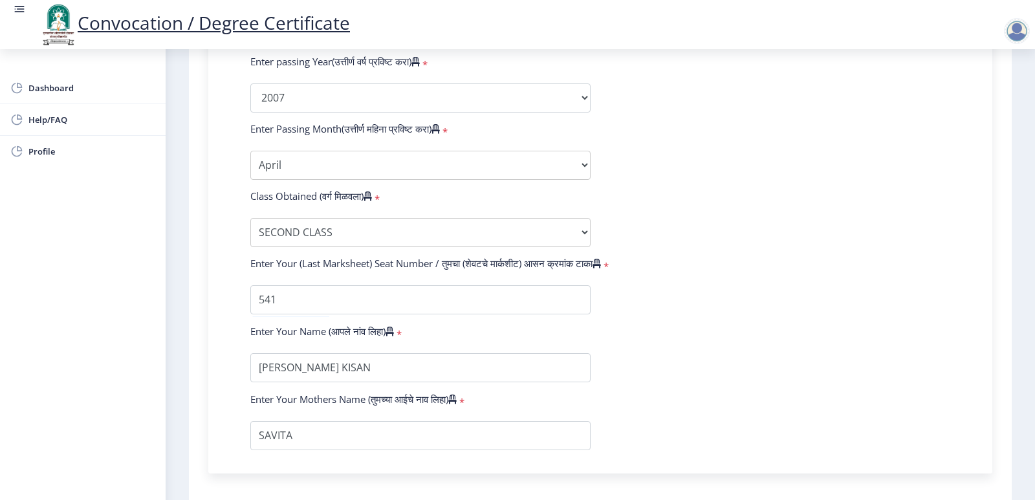
scroll to position [712, 0]
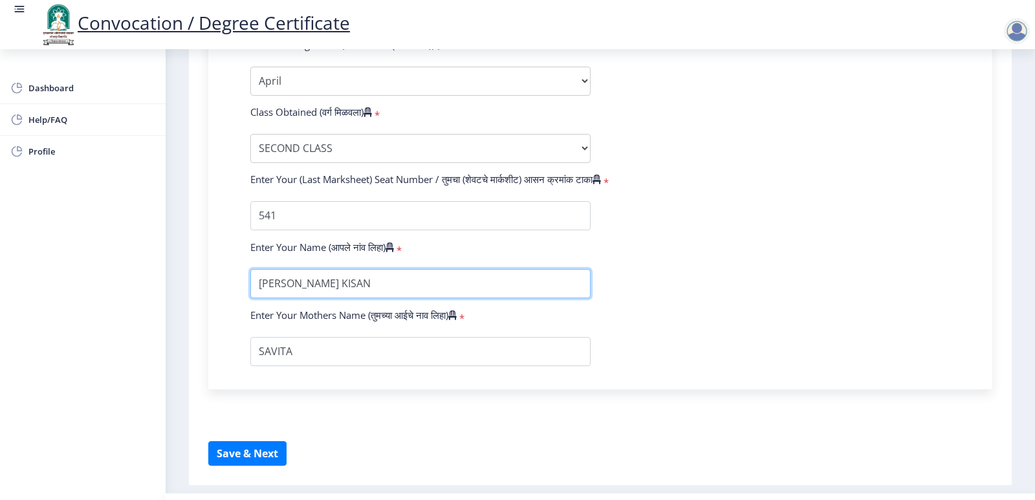
drag, startPoint x: 402, startPoint y: 300, endPoint x: 1, endPoint y: 363, distance: 405.5
click at [430, 298] on input "textarea" at bounding box center [420, 283] width 340 height 29
type input "[PERSON_NAME]"
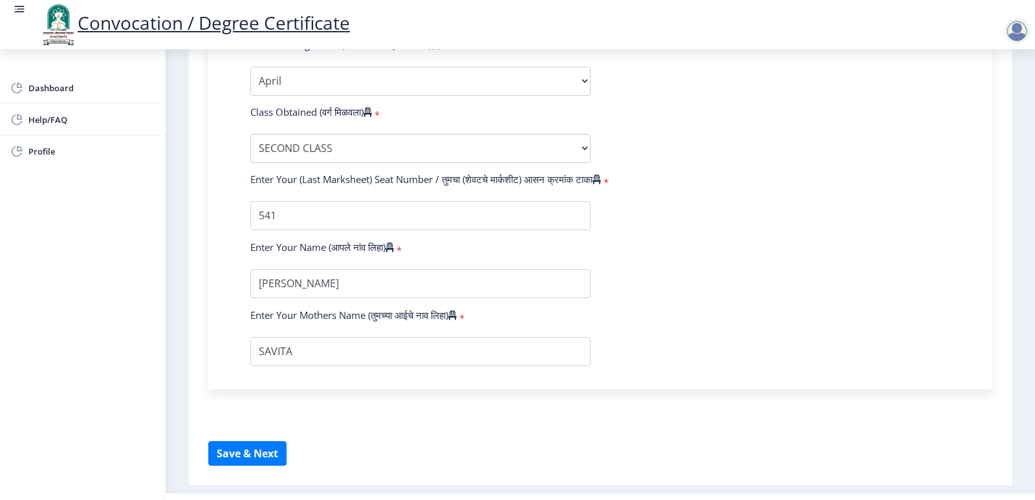
click at [742, 309] on form "Enter Your PRN Number (तुमचा पीआरएन (कायम नोंदणी क्रमांक) एंटर करा) * Student T…" at bounding box center [601, 23] width 720 height 686
drag, startPoint x: 327, startPoint y: 366, endPoint x: 0, endPoint y: 401, distance: 329.2
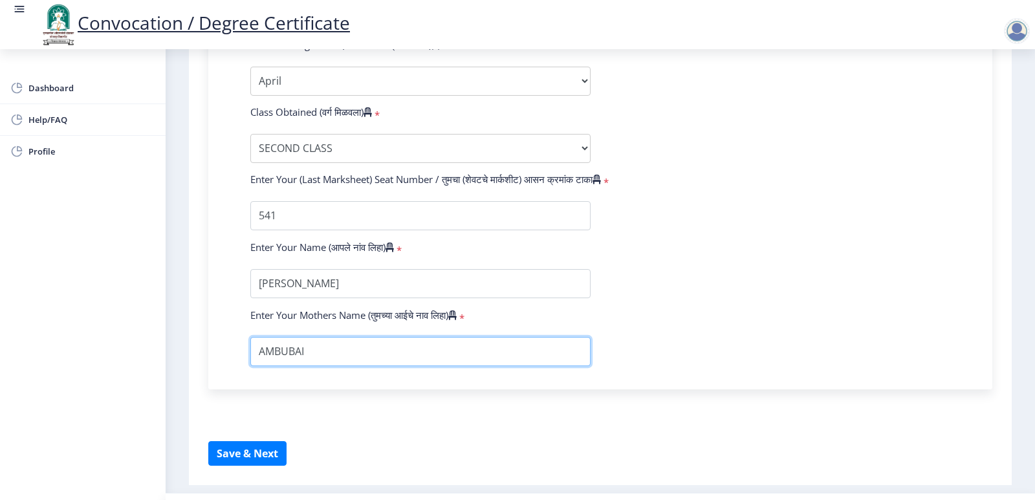
type input "AMBUBAI"
click at [774, 325] on form "Enter Your PRN Number (तुमचा पीआरएन (कायम नोंदणी क्रमांक) एंटर करा) * Student T…" at bounding box center [601, 23] width 720 height 686
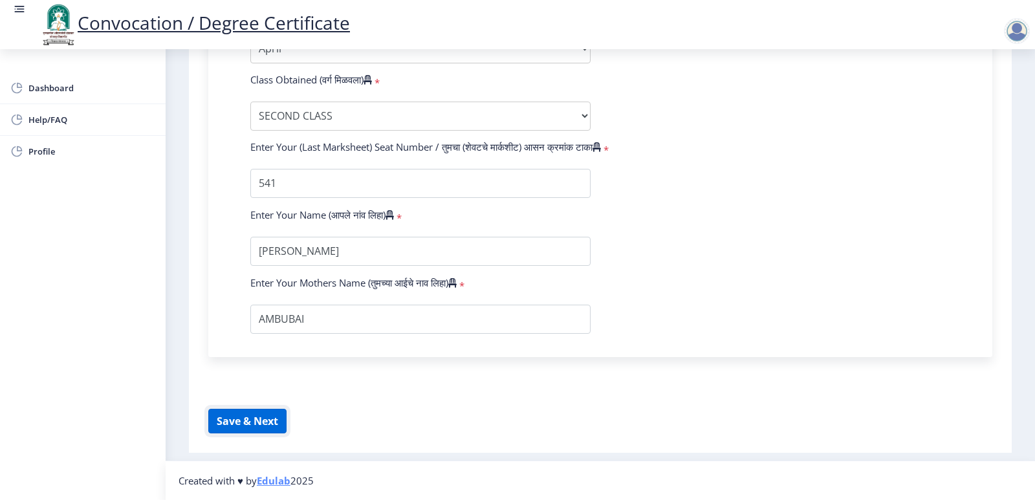
click at [234, 415] on button "Save & Next" at bounding box center [247, 421] width 78 height 25
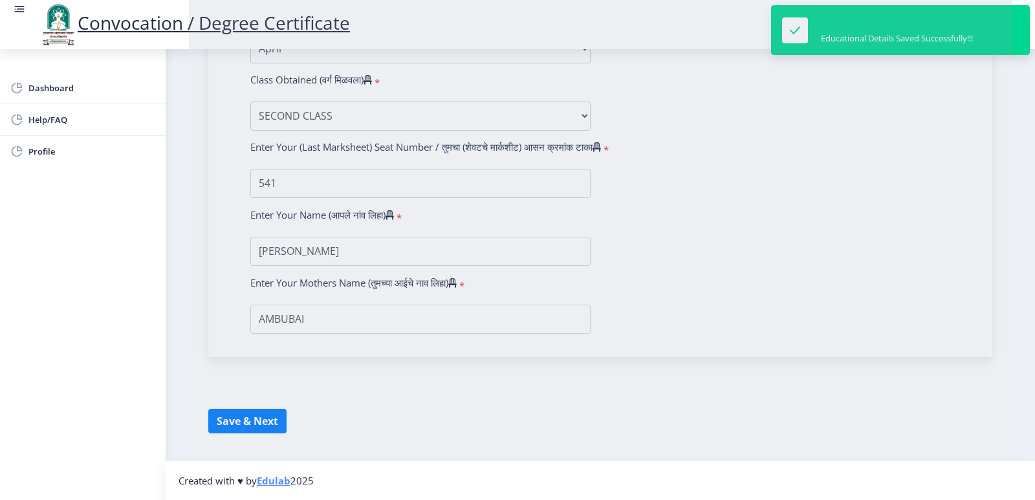
select select
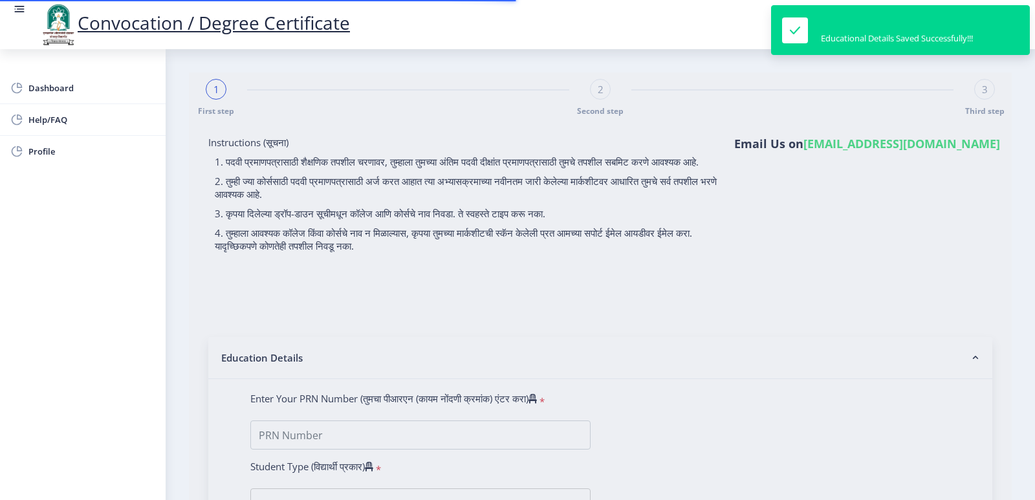
type input "[PERSON_NAME] KISAN"
type input "SAVITA"
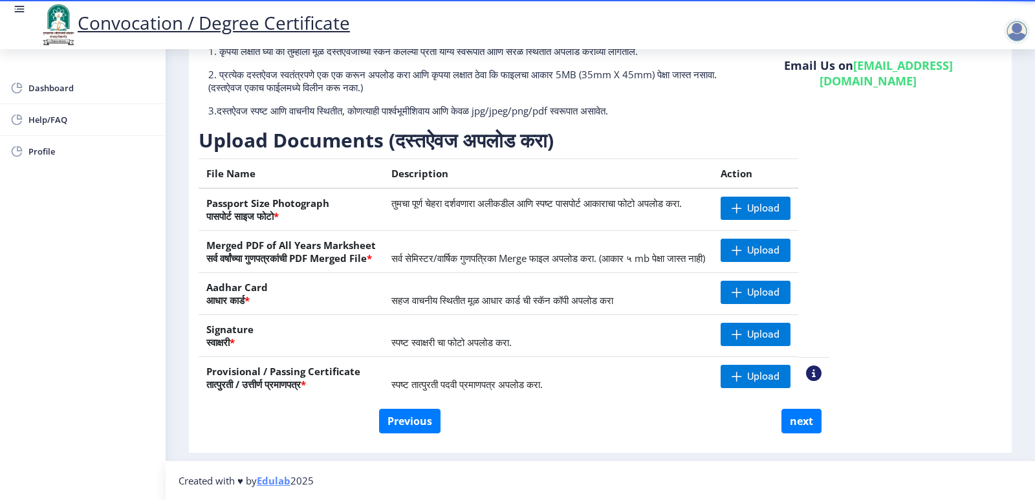
scroll to position [50, 0]
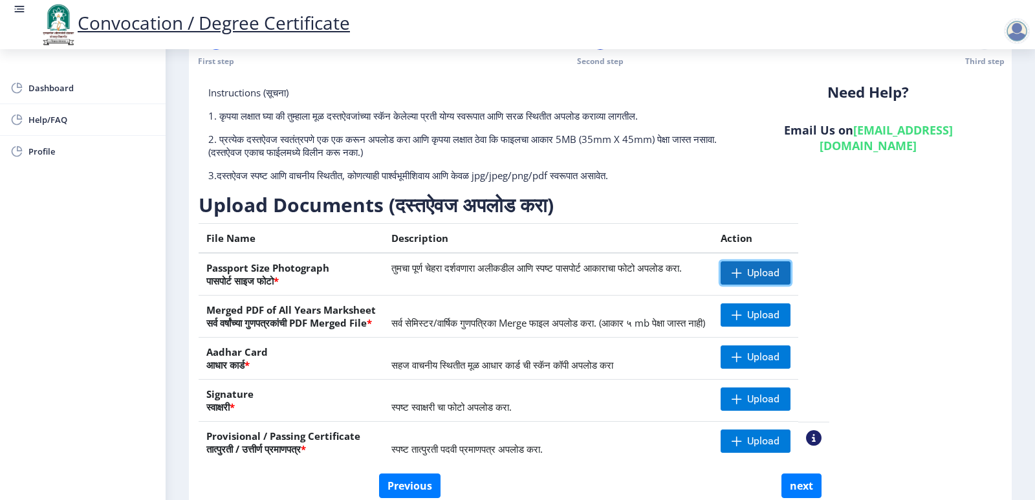
click at [780, 271] on span "Upload" at bounding box center [763, 273] width 32 height 13
click at [780, 311] on span "Upload" at bounding box center [763, 315] width 32 height 13
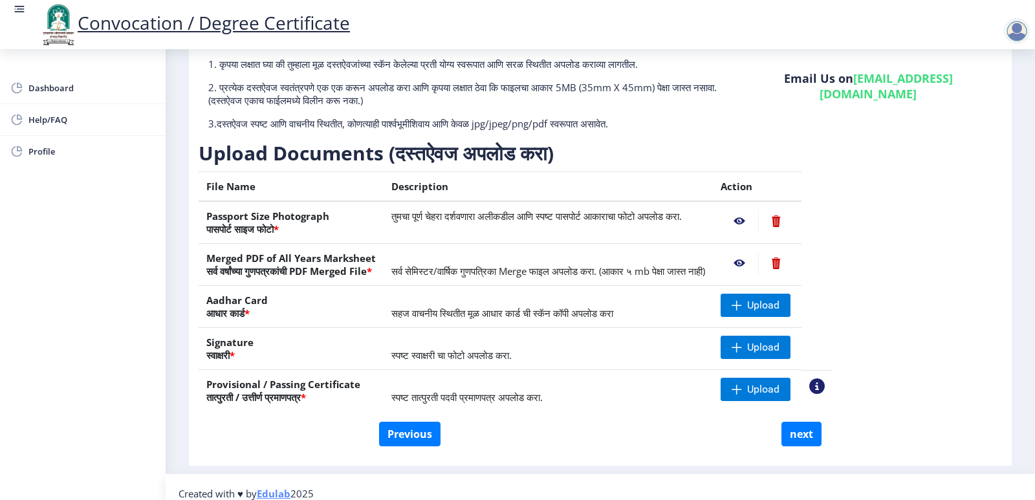
scroll to position [115, 0]
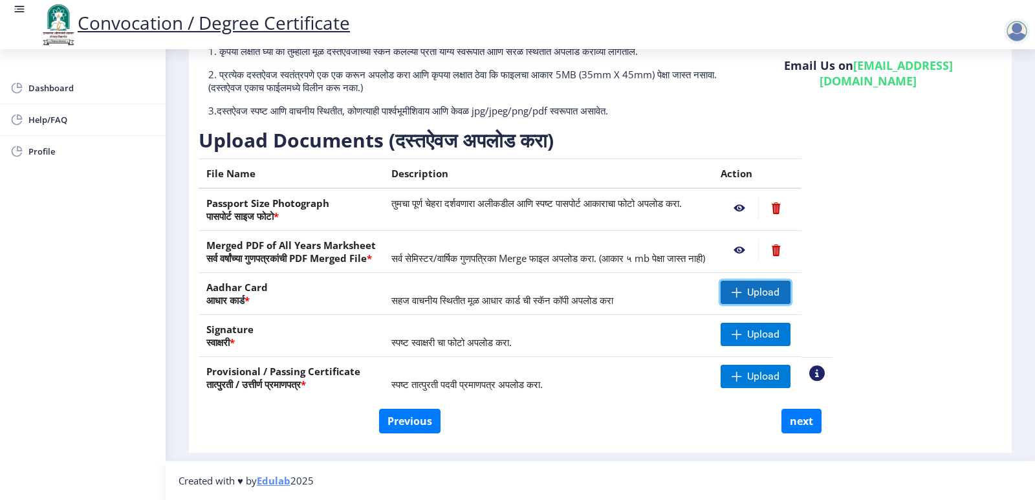
click at [780, 287] on span "Upload" at bounding box center [763, 292] width 32 height 13
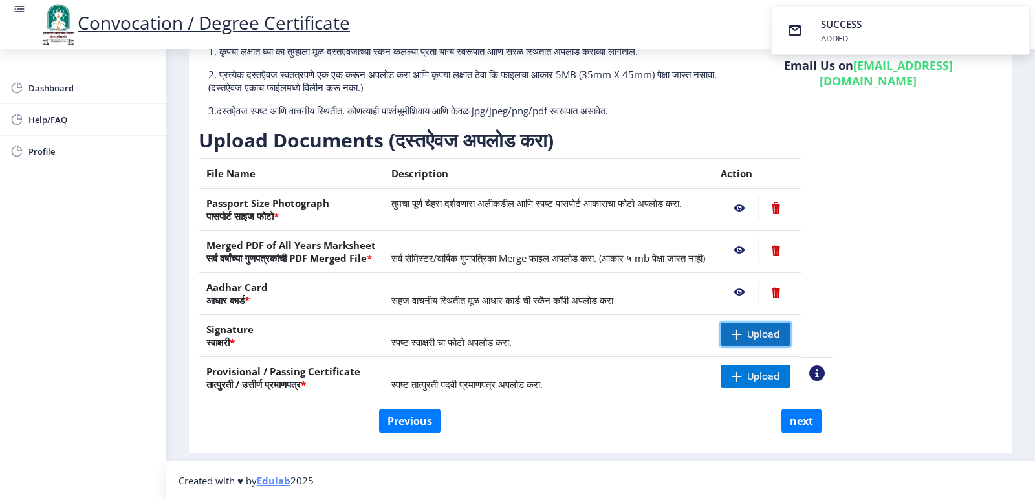
click at [780, 331] on span "Upload" at bounding box center [763, 334] width 32 height 13
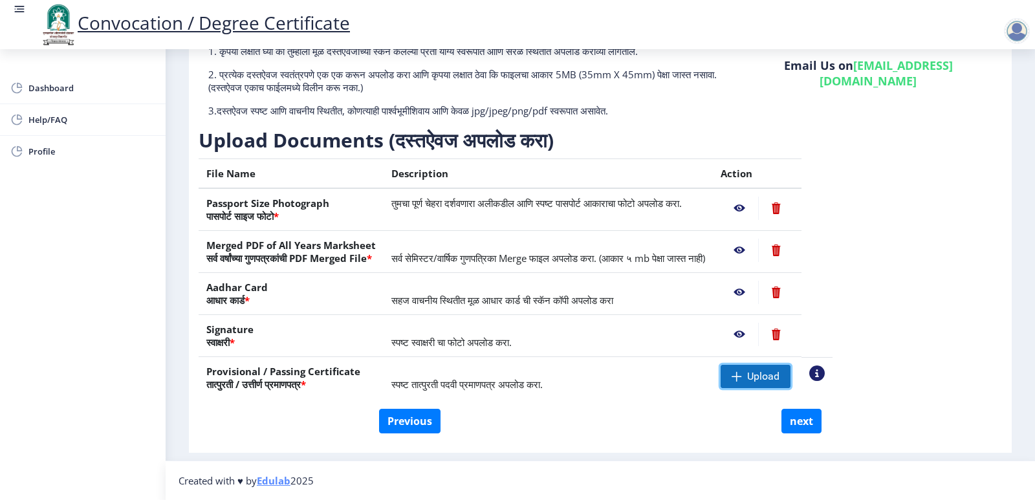
click at [790, 377] on span "Upload" at bounding box center [756, 376] width 70 height 23
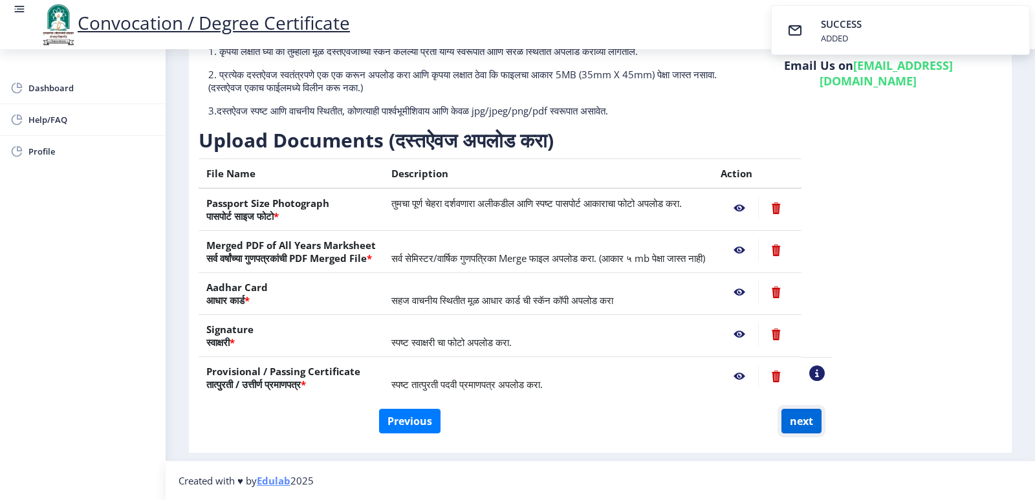
click at [809, 422] on button "next" at bounding box center [802, 421] width 40 height 25
select select
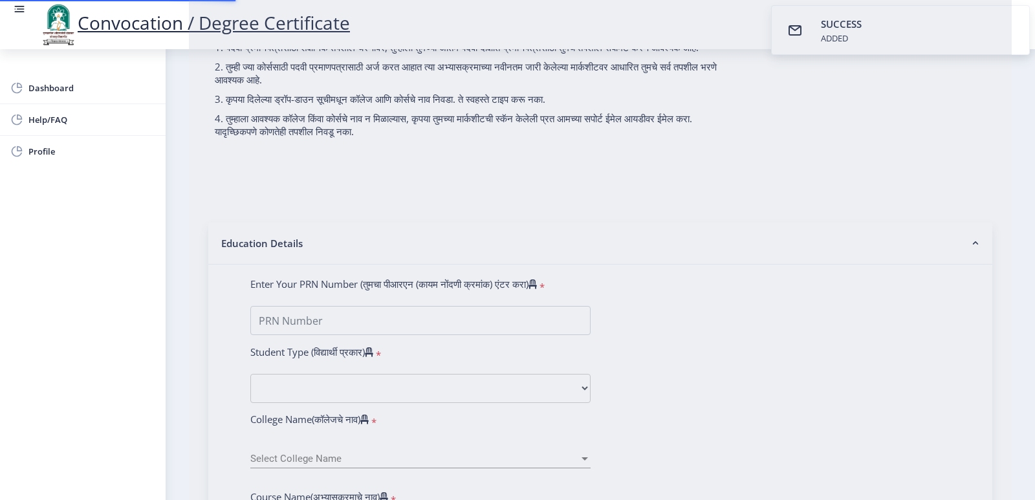
scroll to position [0, 0]
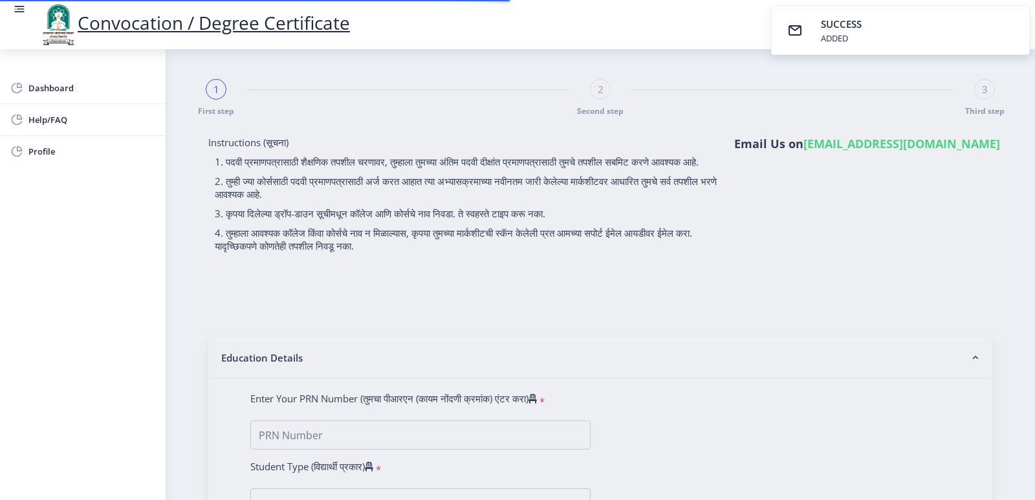
select select
type input "[PERSON_NAME] KISAN"
type input "SAVITA"
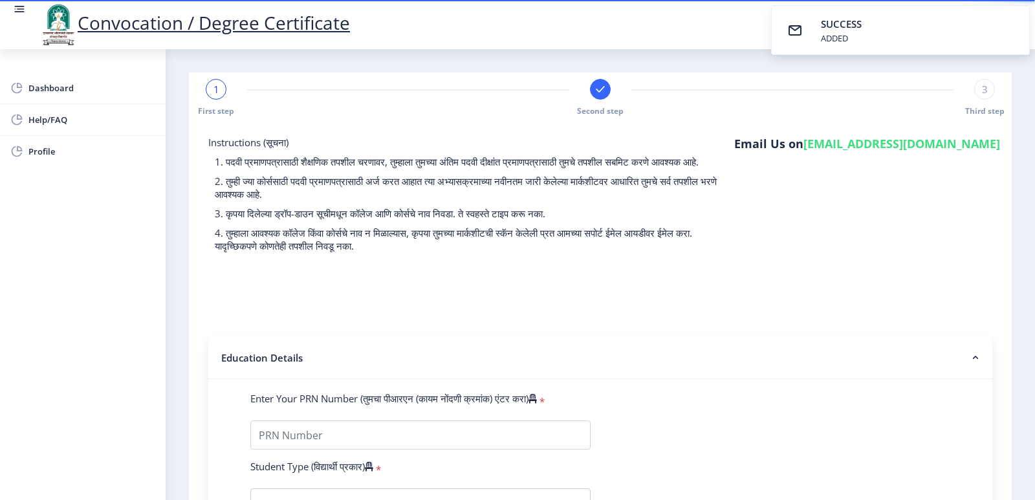
select select
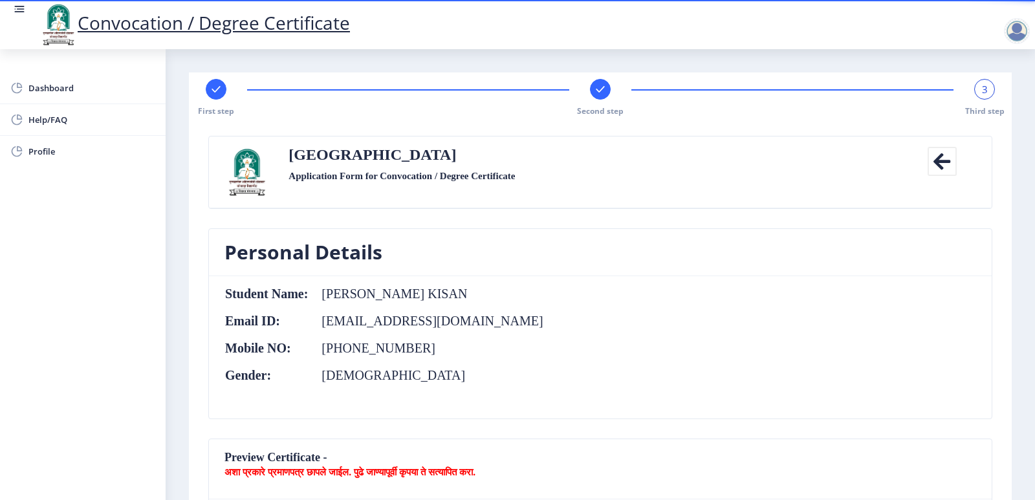
click at [937, 160] on icon at bounding box center [942, 161] width 29 height 29
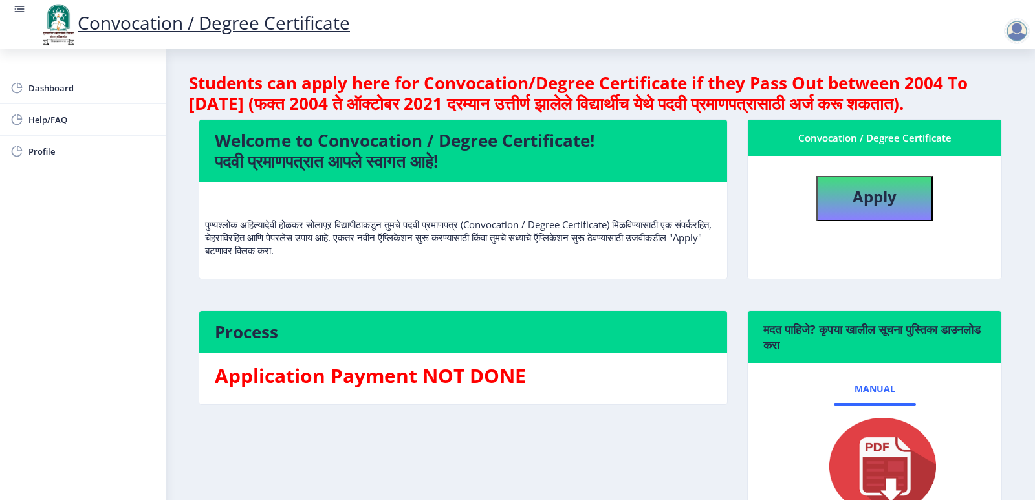
click at [1017, 29] on div at bounding box center [1017, 31] width 26 height 26
click at [978, 102] on span "Log out" at bounding box center [983, 101] width 83 height 16
